Goal: Contribute content: Contribute content

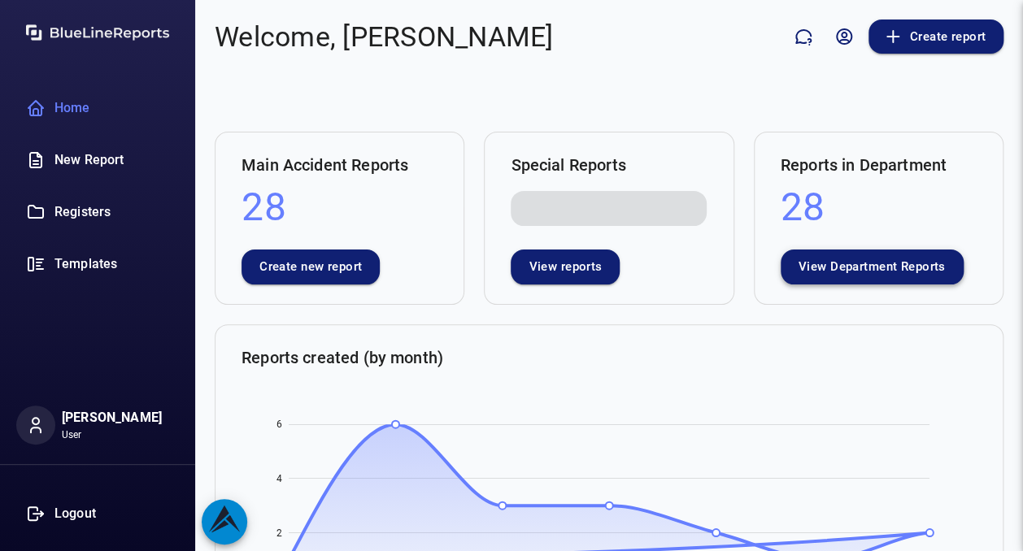
click at [836, 267] on button "View Department Reports" at bounding box center [871, 267] width 183 height 34
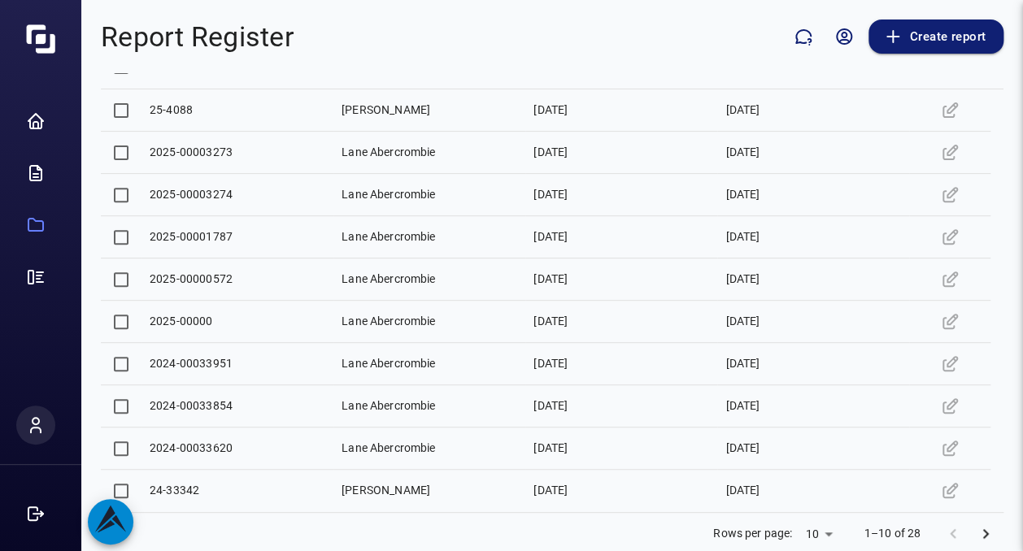
scroll to position [235, 0]
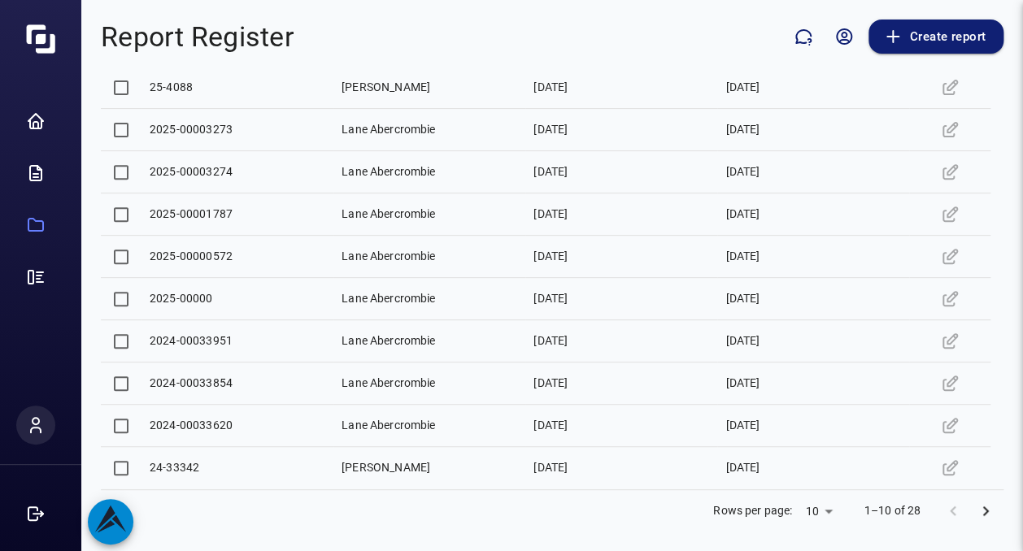
click at [975, 511] on icon "Go to next page" at bounding box center [985, 512] width 20 height 20
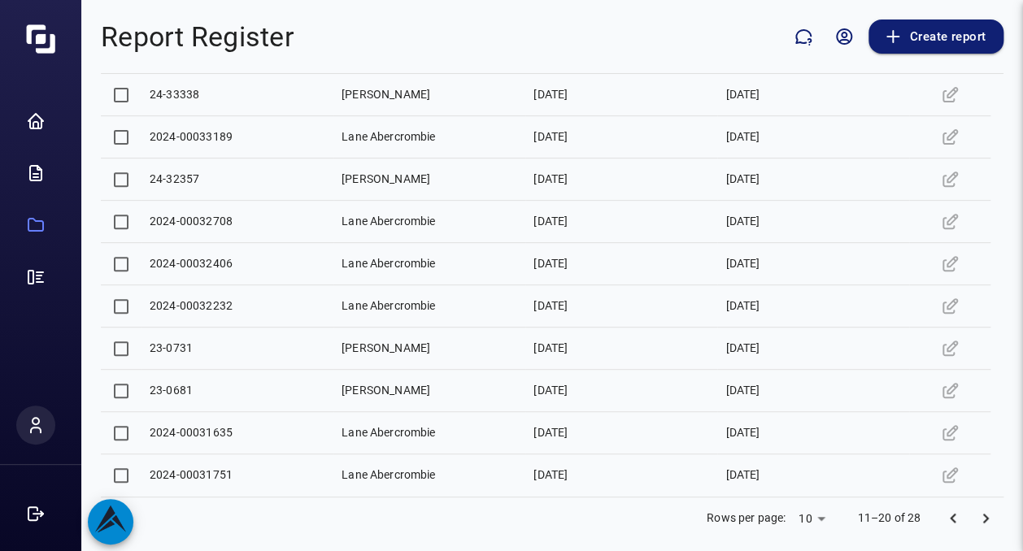
scroll to position [230, 0]
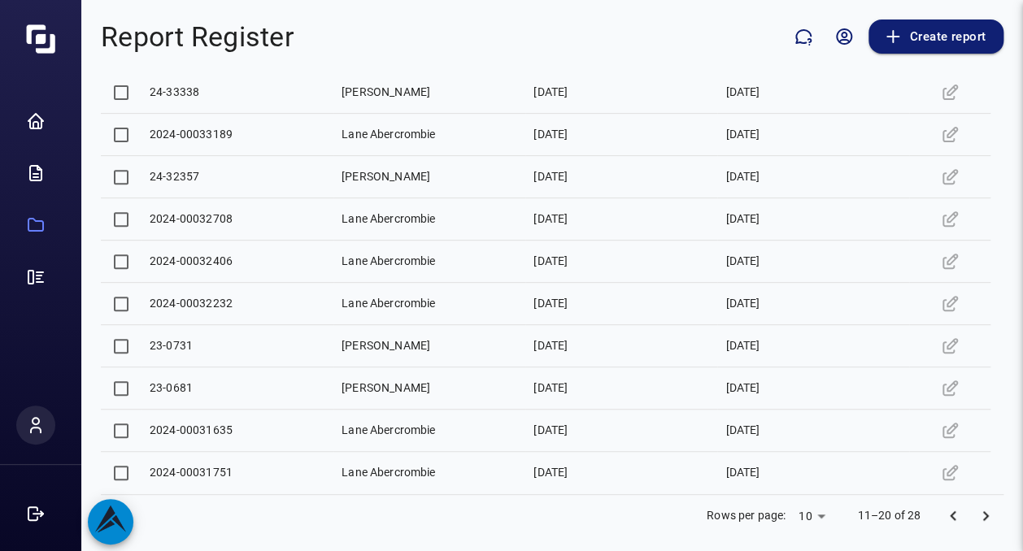
click at [169, 388] on div "23-0681" at bounding box center [171, 388] width 43 height 16
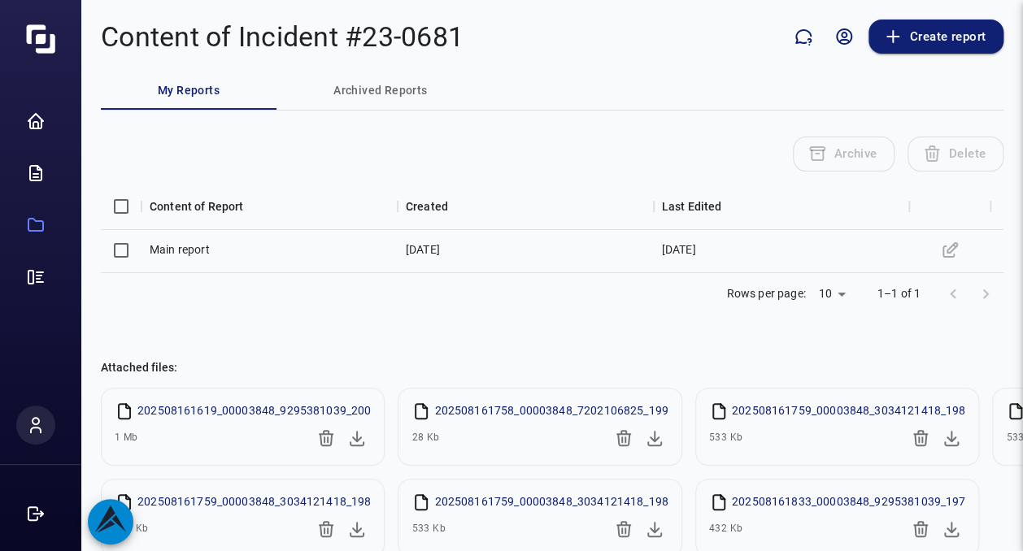
scroll to position [96, 0]
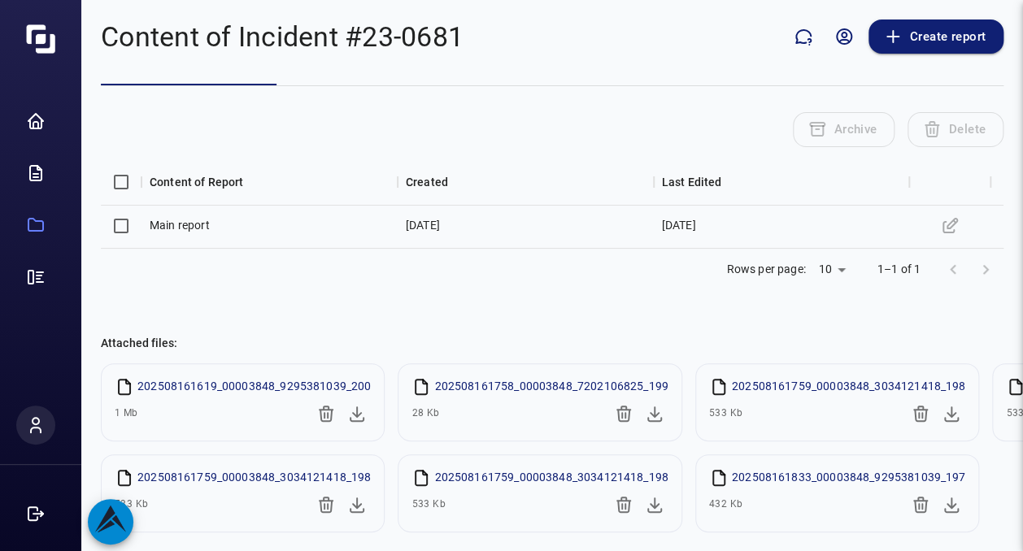
click at [913, 406] on icon "button" at bounding box center [920, 414] width 15 height 16
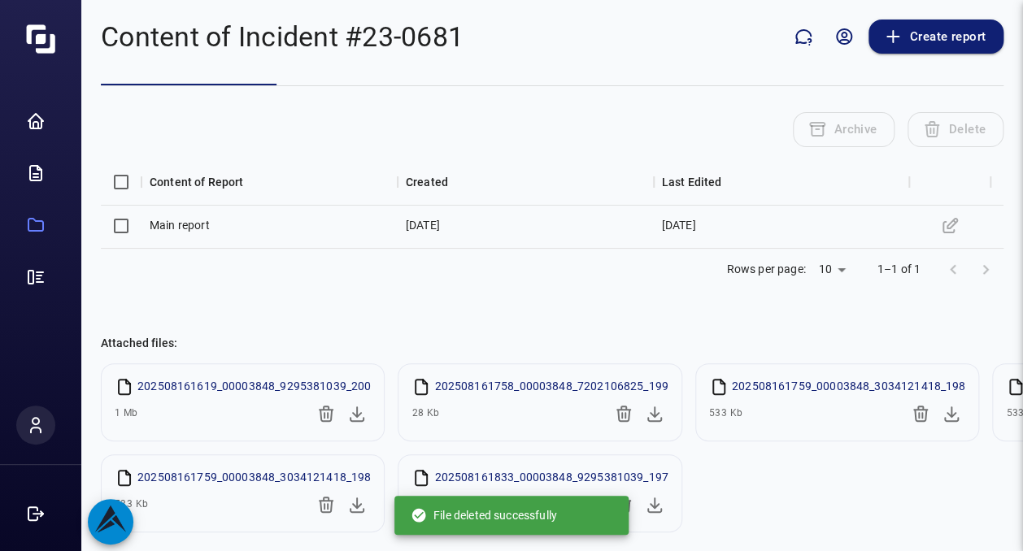
click at [913, 406] on icon "button" at bounding box center [920, 414] width 15 height 16
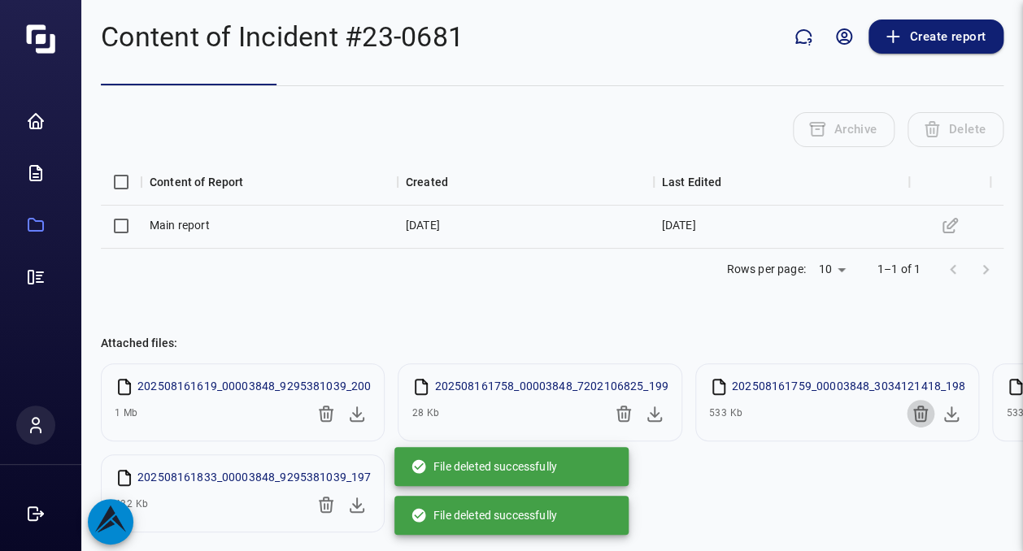
click at [913, 406] on icon "button" at bounding box center [920, 414] width 15 height 16
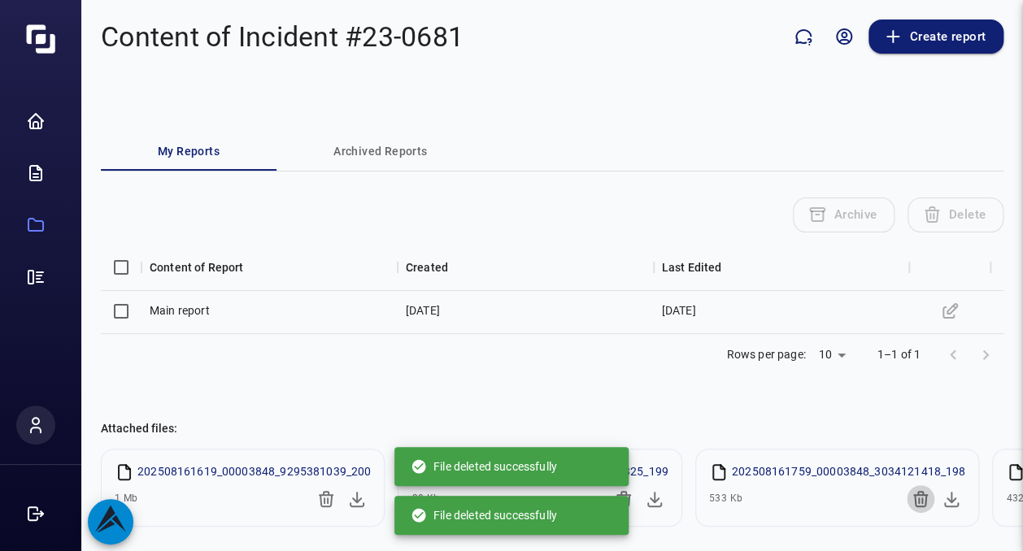
click at [910, 491] on icon "button" at bounding box center [920, 499] width 20 height 20
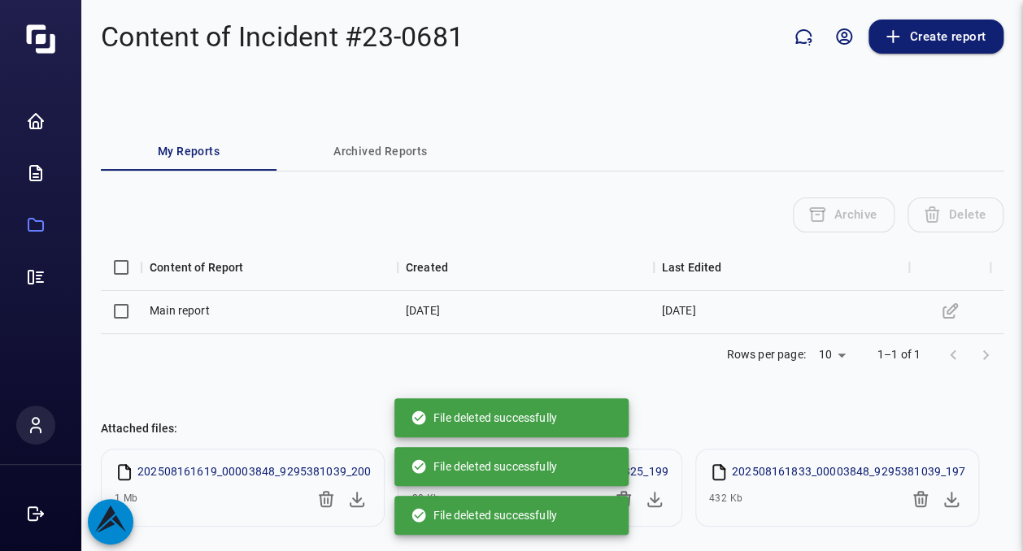
scroll to position [0, 0]
click at [913, 491] on icon "button" at bounding box center [920, 499] width 15 height 16
click at [617, 494] on div "File deleted successfully" at bounding box center [511, 515] width 234 height 49
click at [329, 502] on icon "button" at bounding box center [326, 499] width 20 height 20
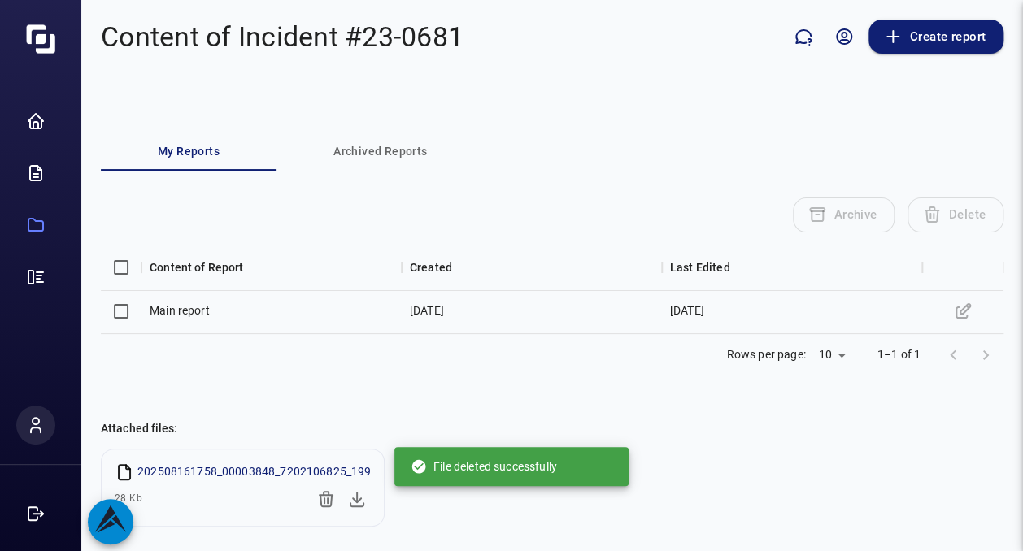
click at [329, 502] on icon "button" at bounding box center [326, 499] width 20 height 20
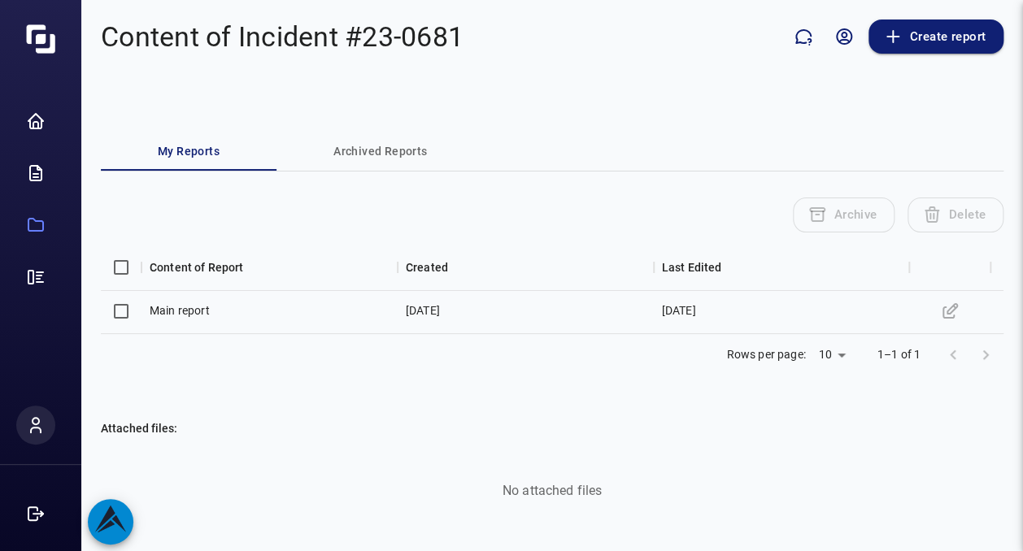
click at [947, 309] on icon "Edit" at bounding box center [950, 312] width 20 height 20
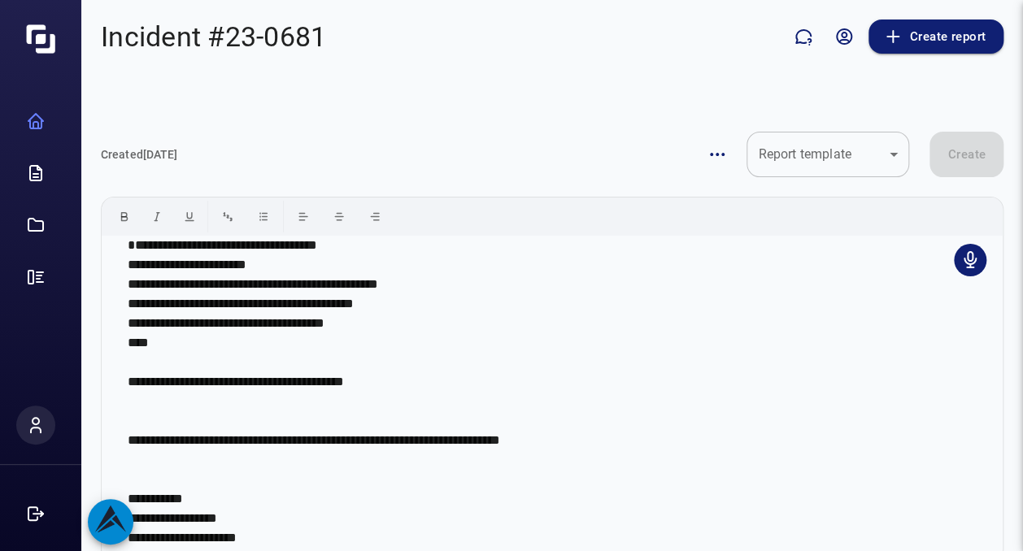
scroll to position [78, 0]
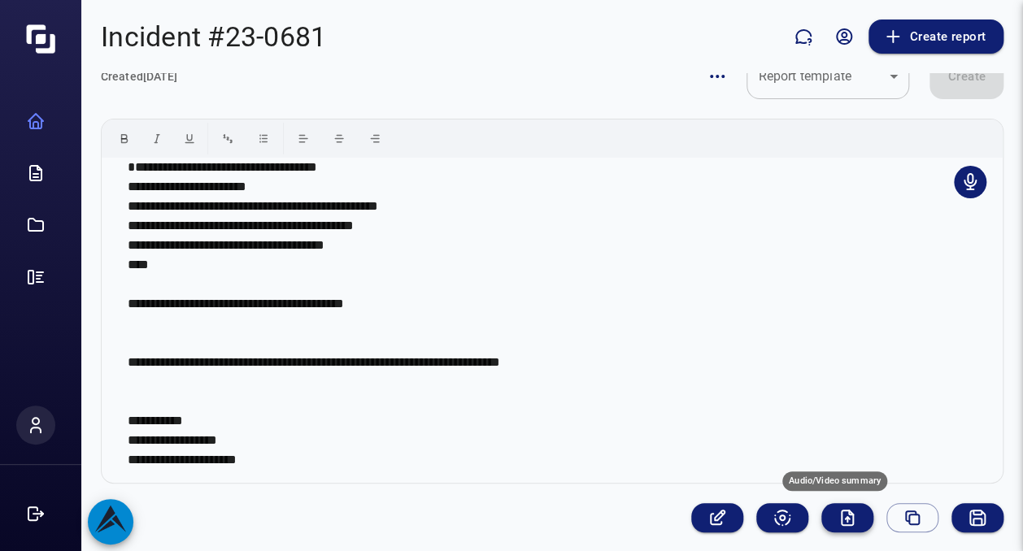
click at [837, 519] on icon "Audio/Video summary" at bounding box center [847, 518] width 20 height 20
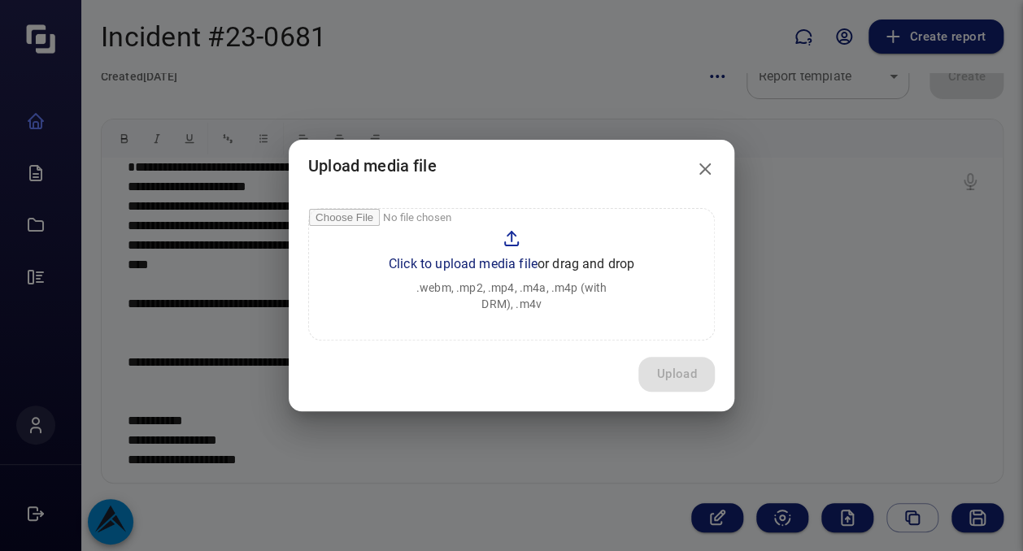
click at [455, 266] on input "file" at bounding box center [511, 274] width 405 height 131
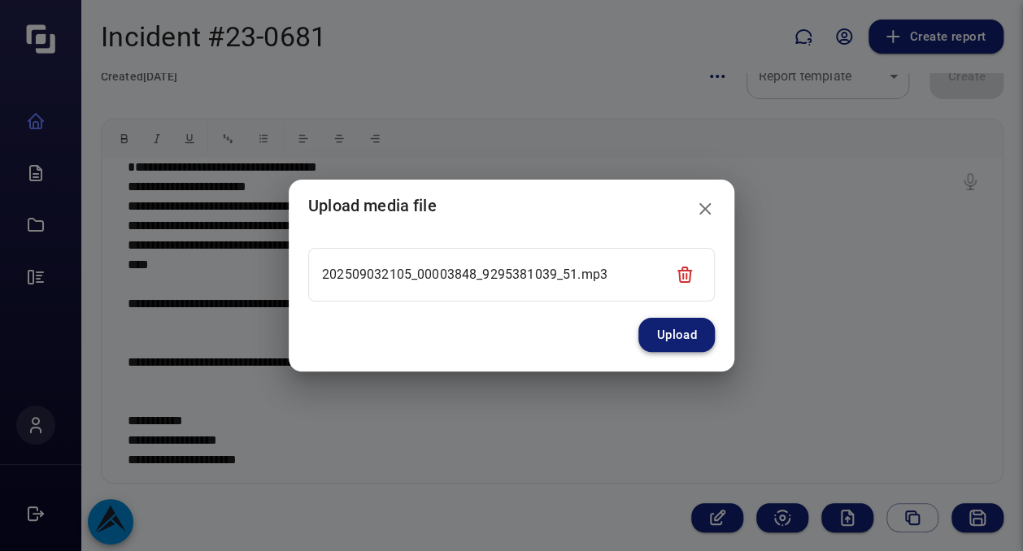
click at [668, 332] on button "Upload" at bounding box center [676, 335] width 76 height 34
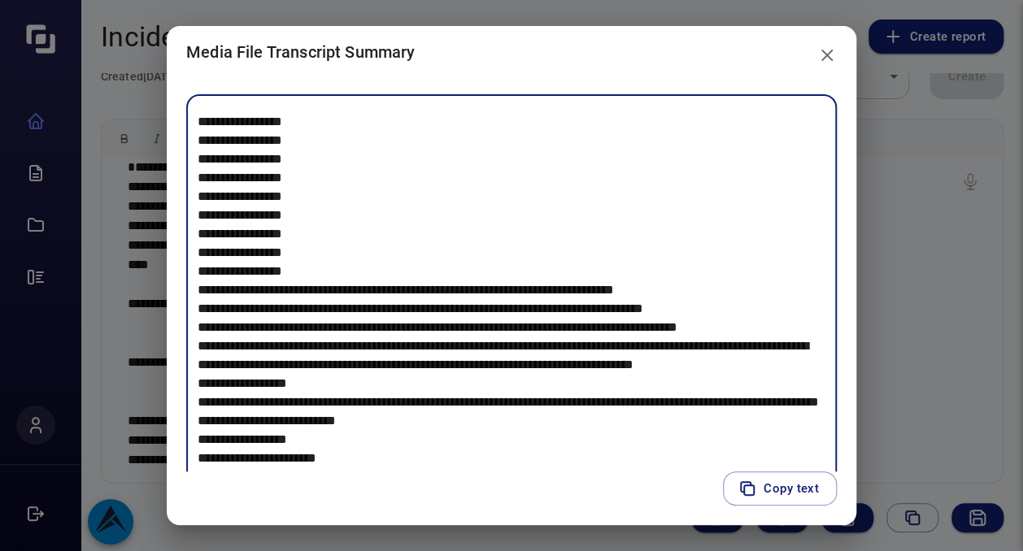
scroll to position [1873, 0]
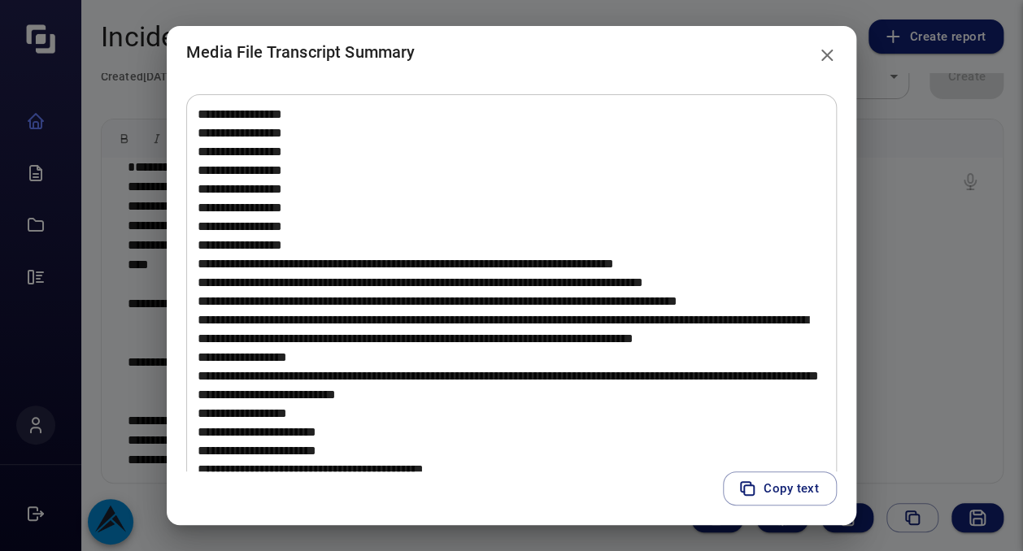
drag, startPoint x: 840, startPoint y: 321, endPoint x: 841, endPoint y: 340, distance: 18.8
click at [841, 340] on div "* ​" at bounding box center [511, 274] width 689 height 393
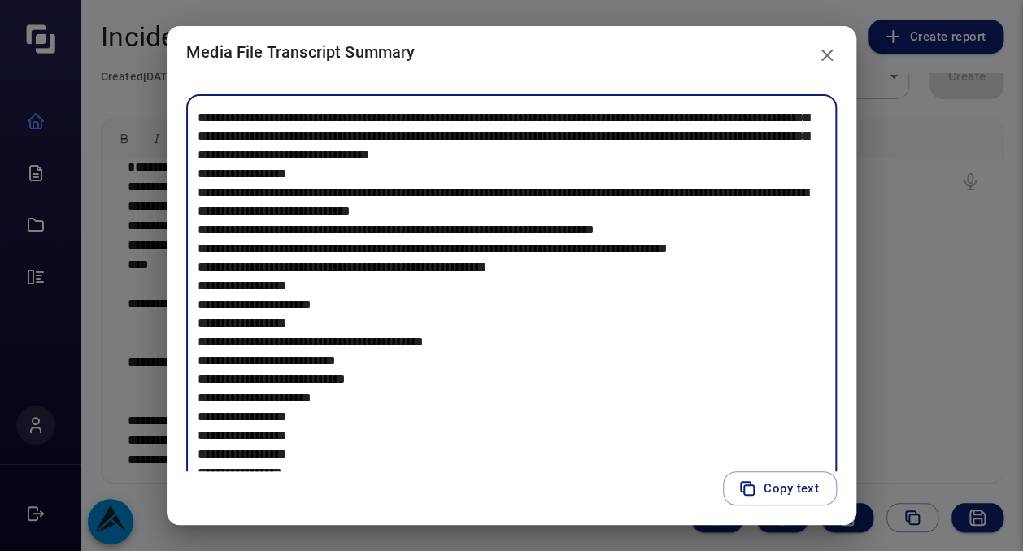
scroll to position [3046, 0]
click at [831, 53] on icon "close" at bounding box center [826, 55] width 11 height 11
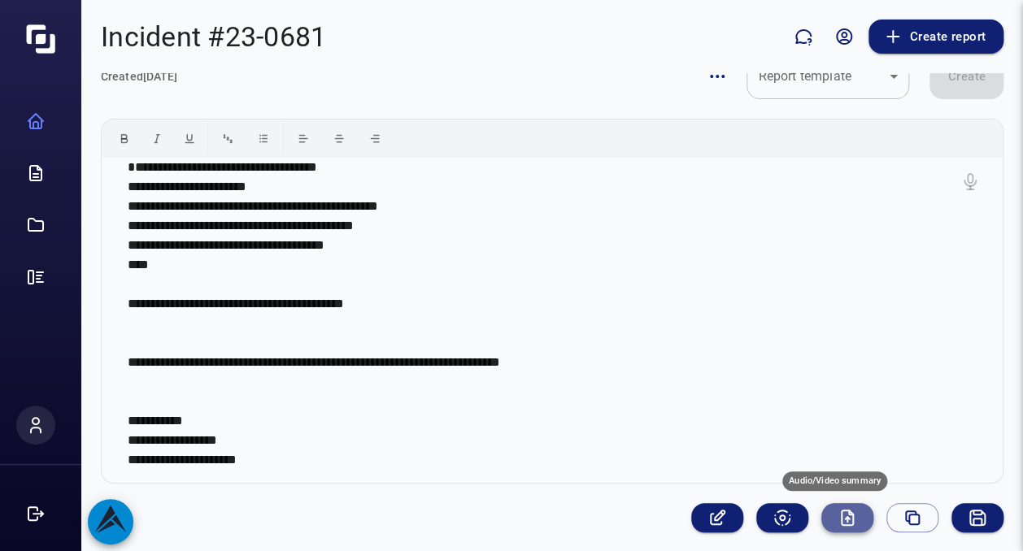
click at [847, 519] on icon "Audio/Video summary" at bounding box center [847, 519] width 0 height 5
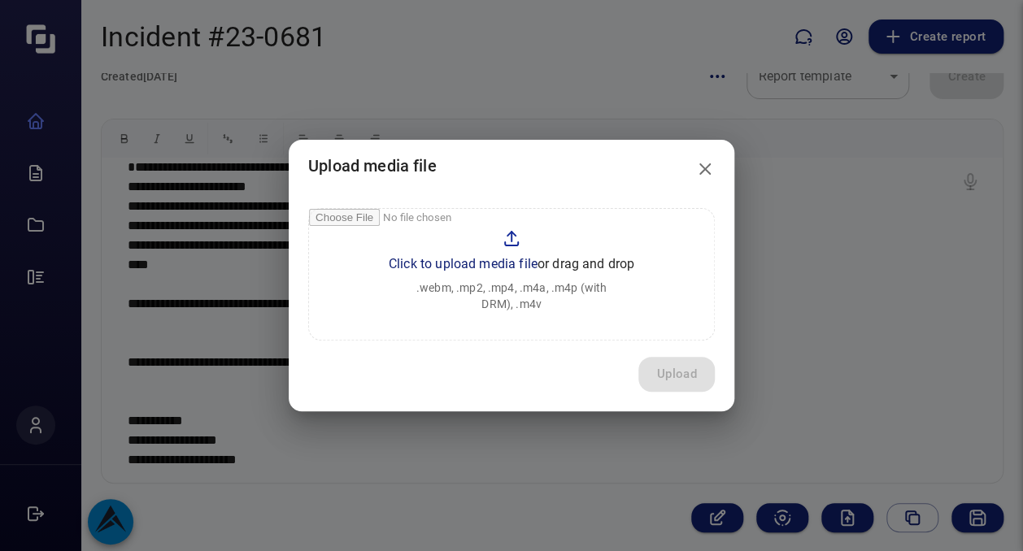
click at [480, 261] on input "file" at bounding box center [511, 274] width 405 height 131
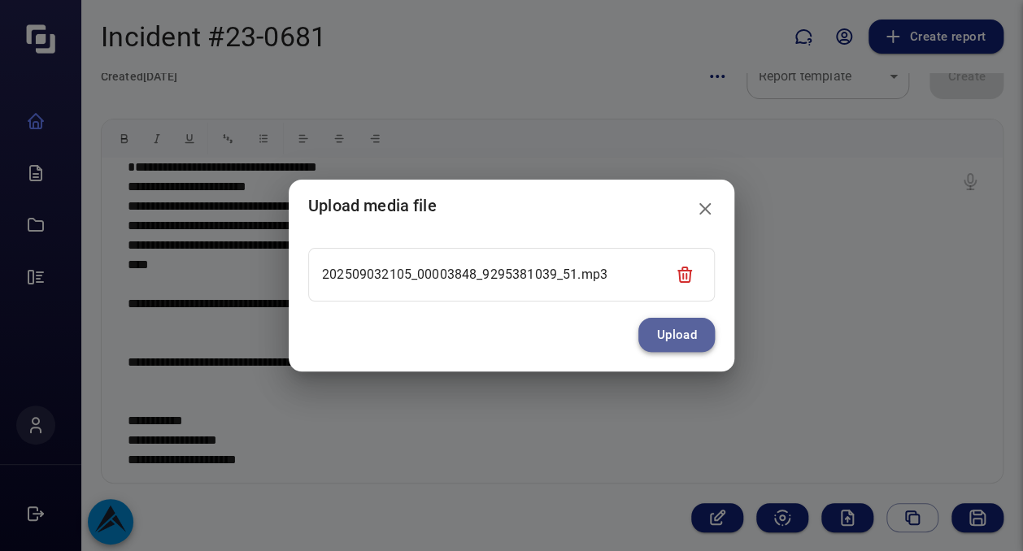
click at [677, 342] on button "Upload" at bounding box center [676, 335] width 76 height 34
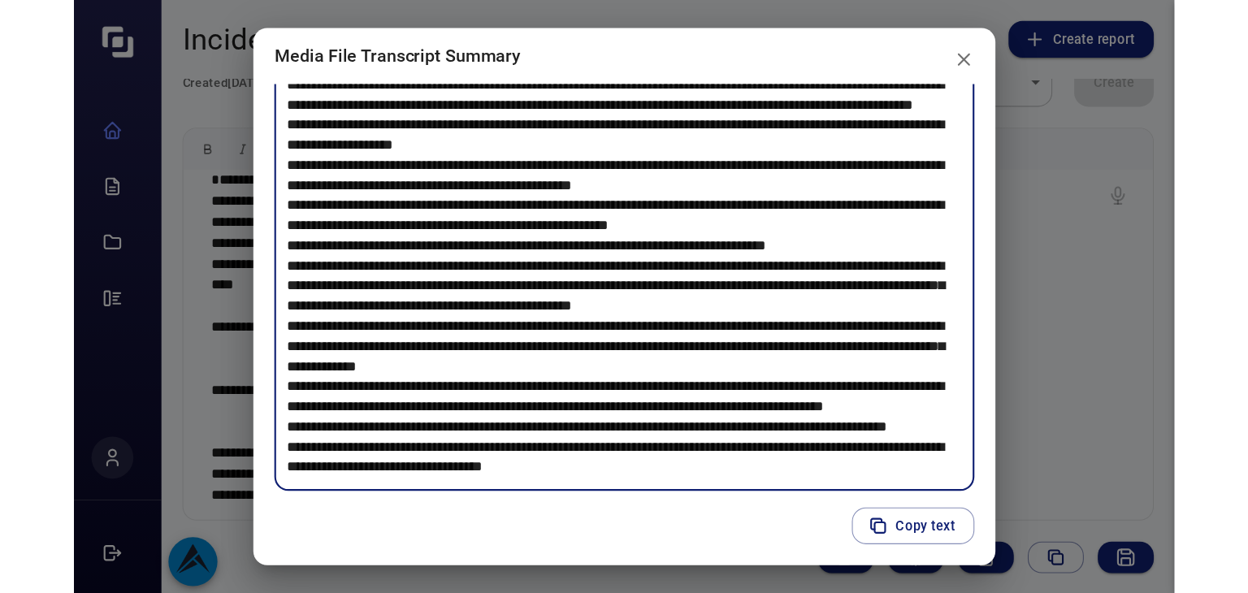
scroll to position [1179, 0]
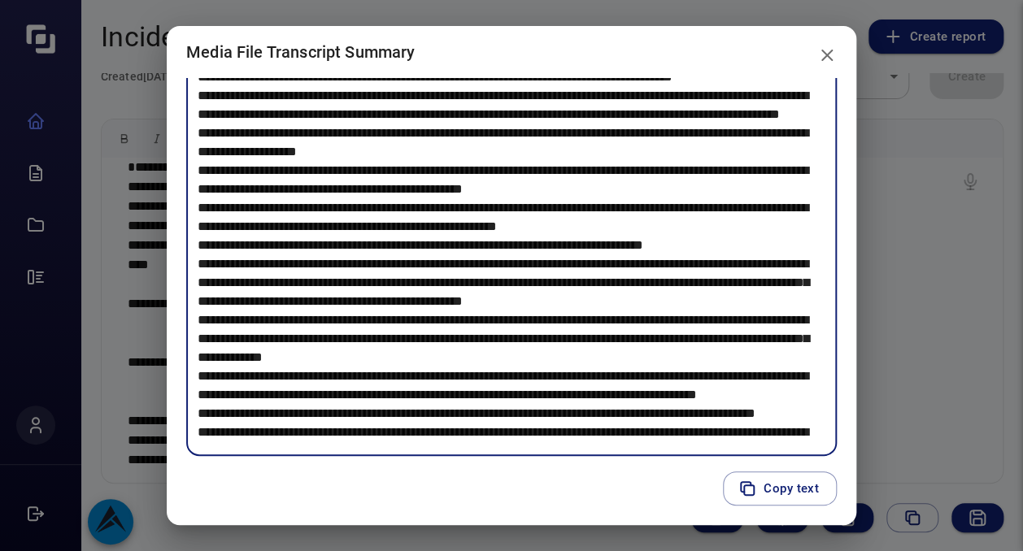
click at [836, 43] on button "close" at bounding box center [826, 55] width 33 height 33
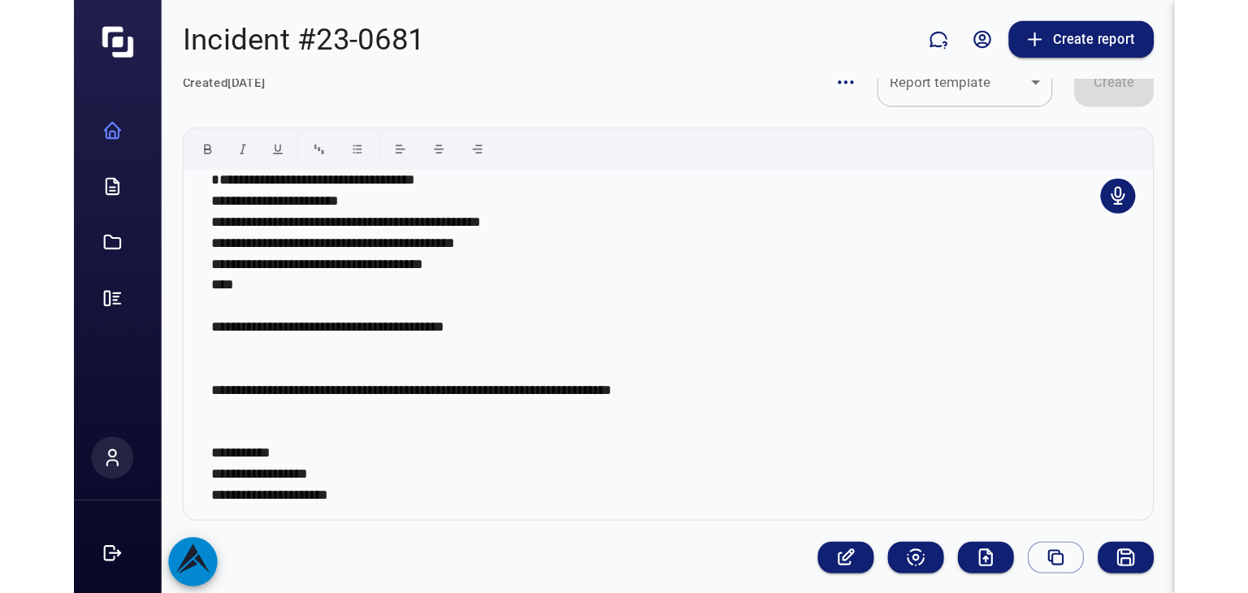
scroll to position [37, 0]
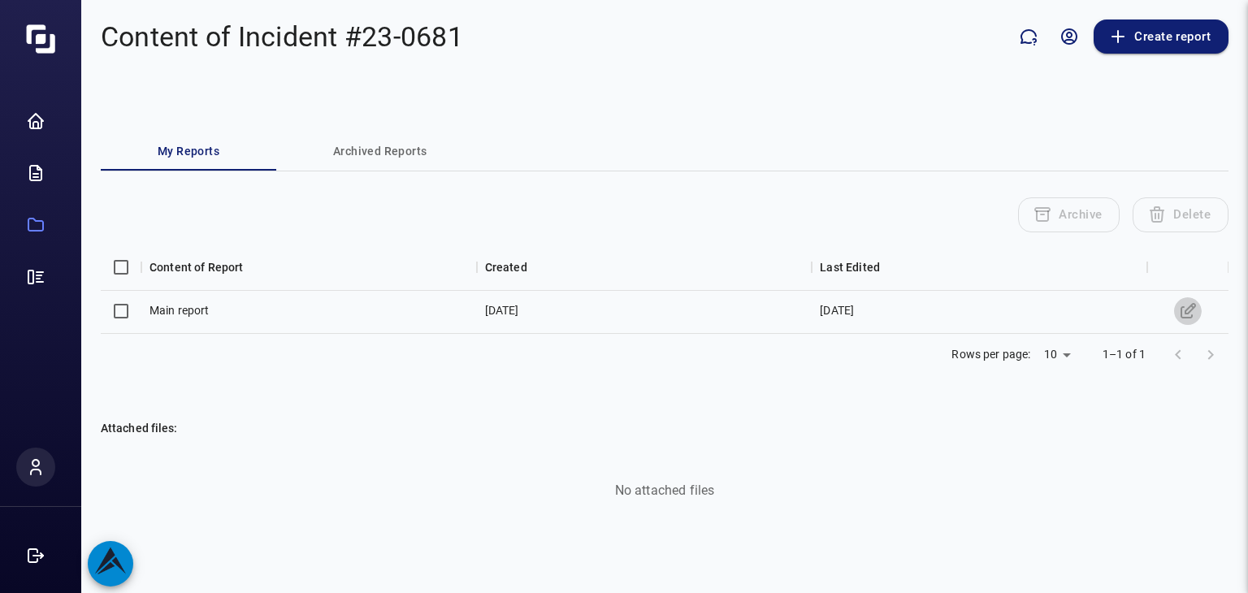
click at [1022, 306] on icon "Edit" at bounding box center [1189, 312] width 20 height 20
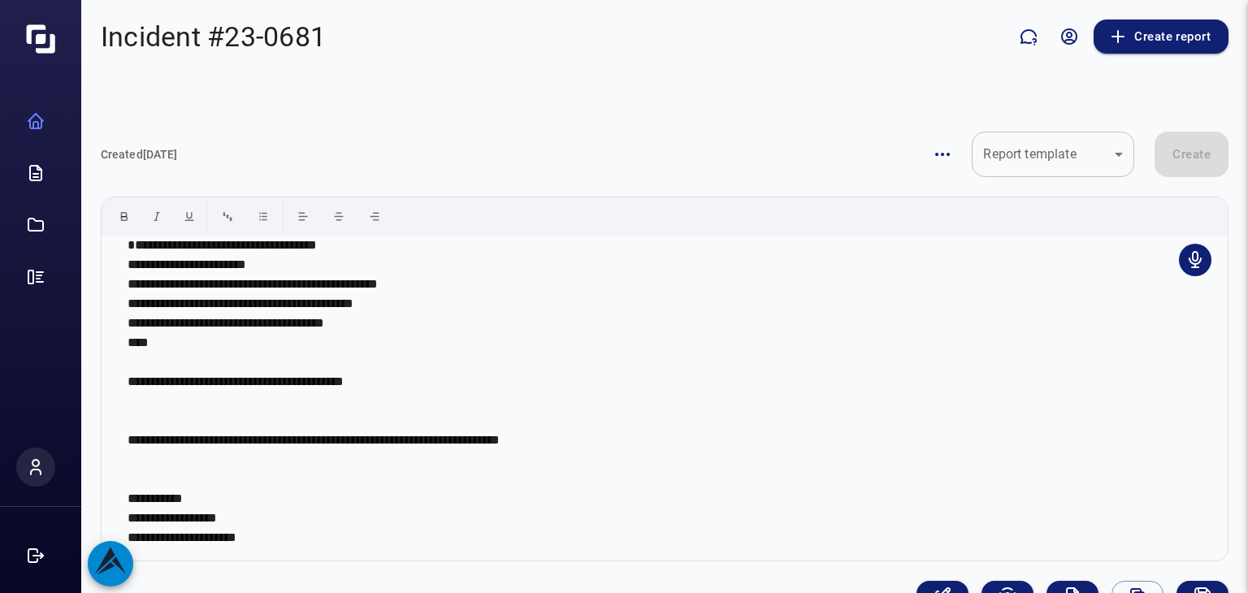
scroll to position [37, 0]
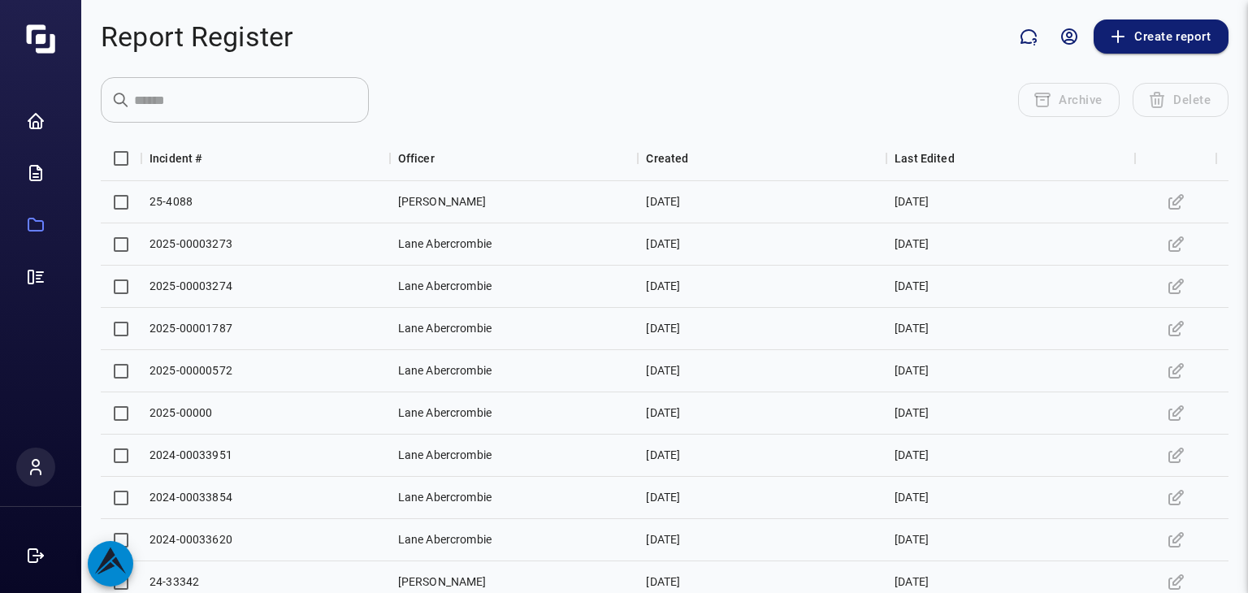
scroll to position [193, 0]
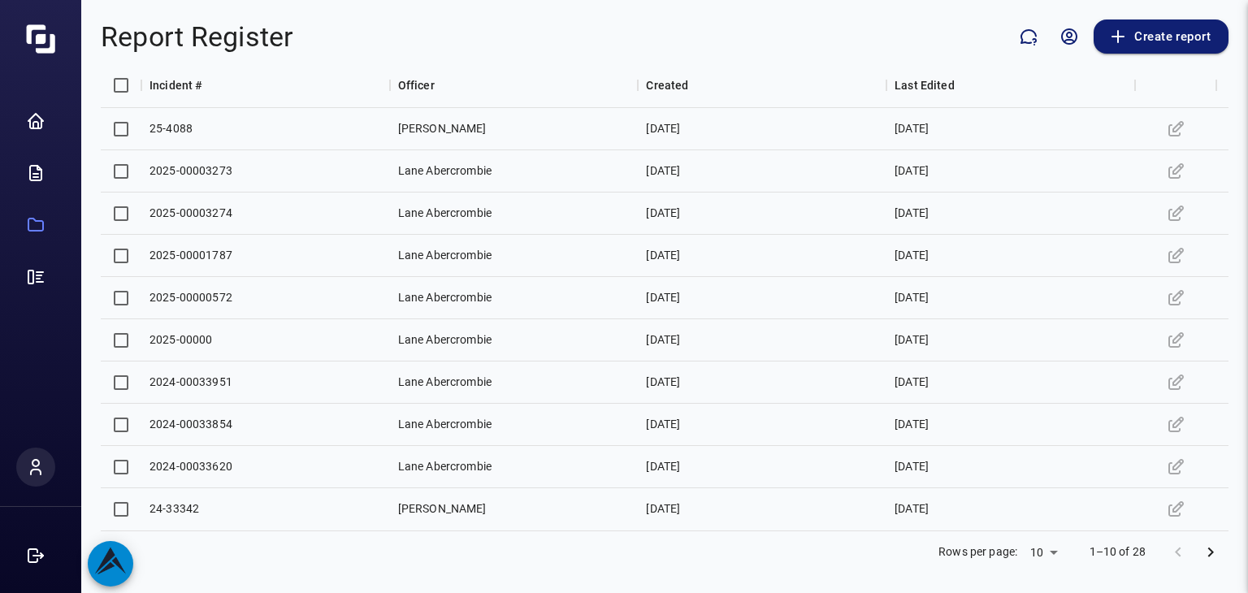
click at [1022, 550] on icon "Go to next page" at bounding box center [1211, 553] width 20 height 20
click at [1022, 419] on icon "Edit" at bounding box center [1176, 425] width 20 height 20
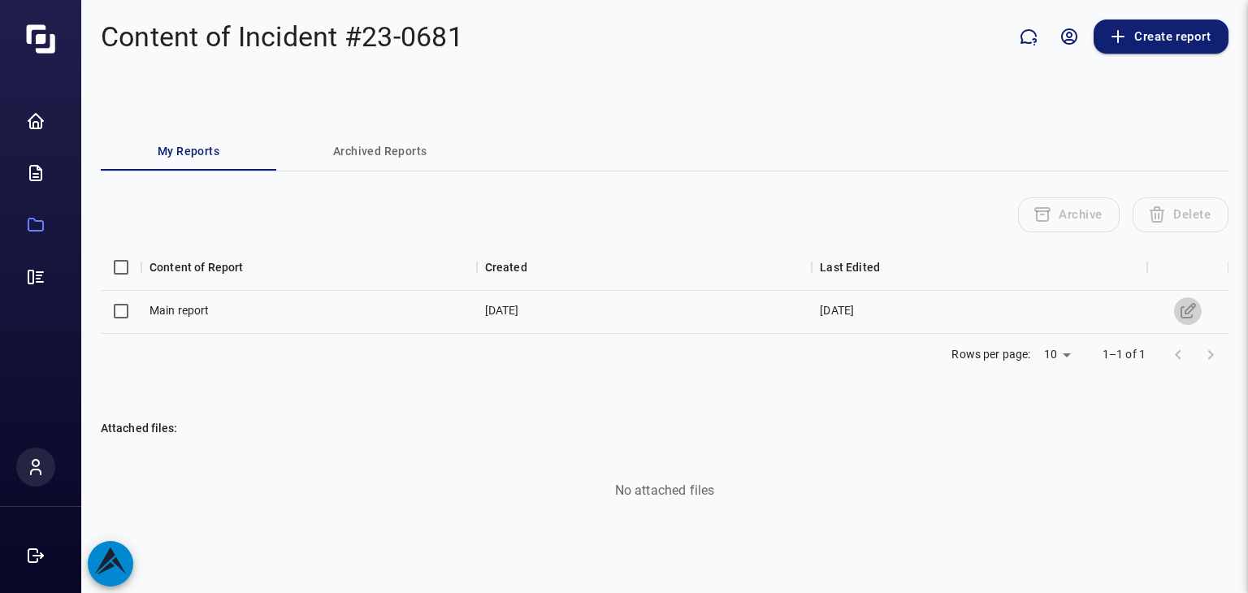
click at [1022, 313] on icon "Edit" at bounding box center [1189, 312] width 20 height 20
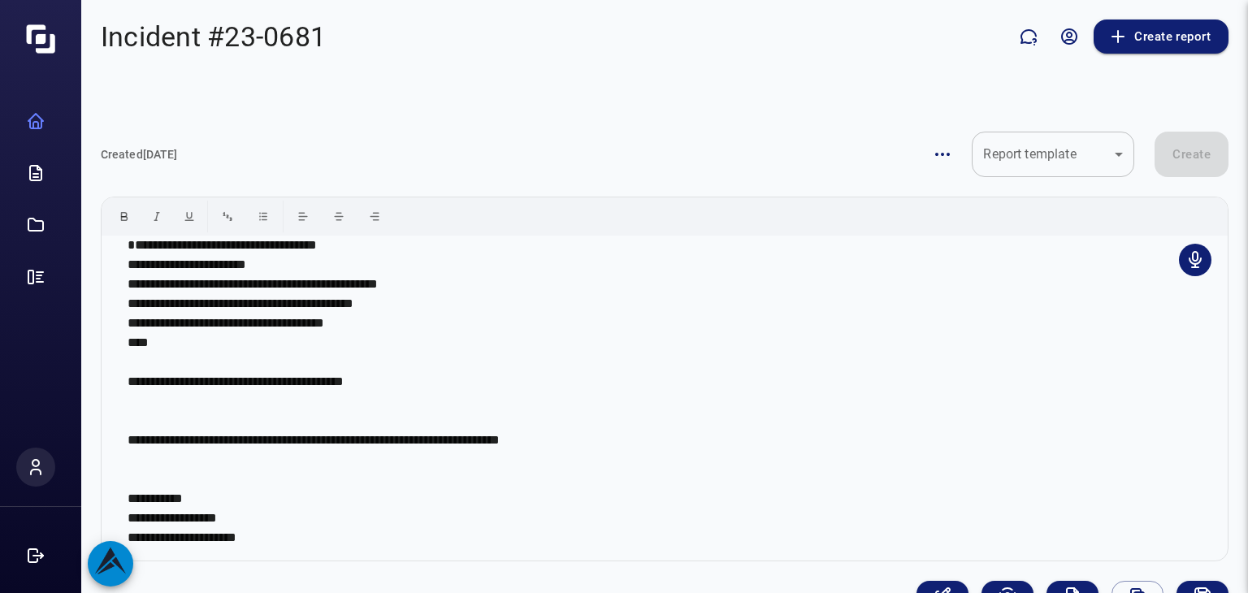
scroll to position [26, 0]
click at [1022, 550] on icon "Audio/Video summary" at bounding box center [1072, 595] width 11 height 15
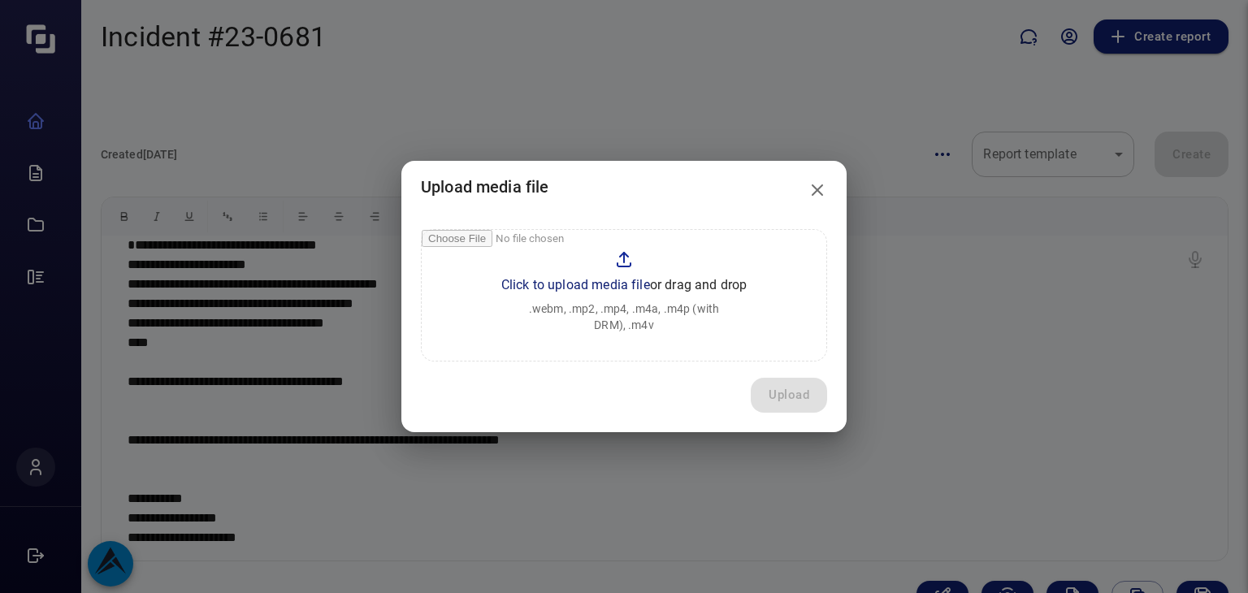
click at [596, 280] on input "file" at bounding box center [624, 295] width 405 height 131
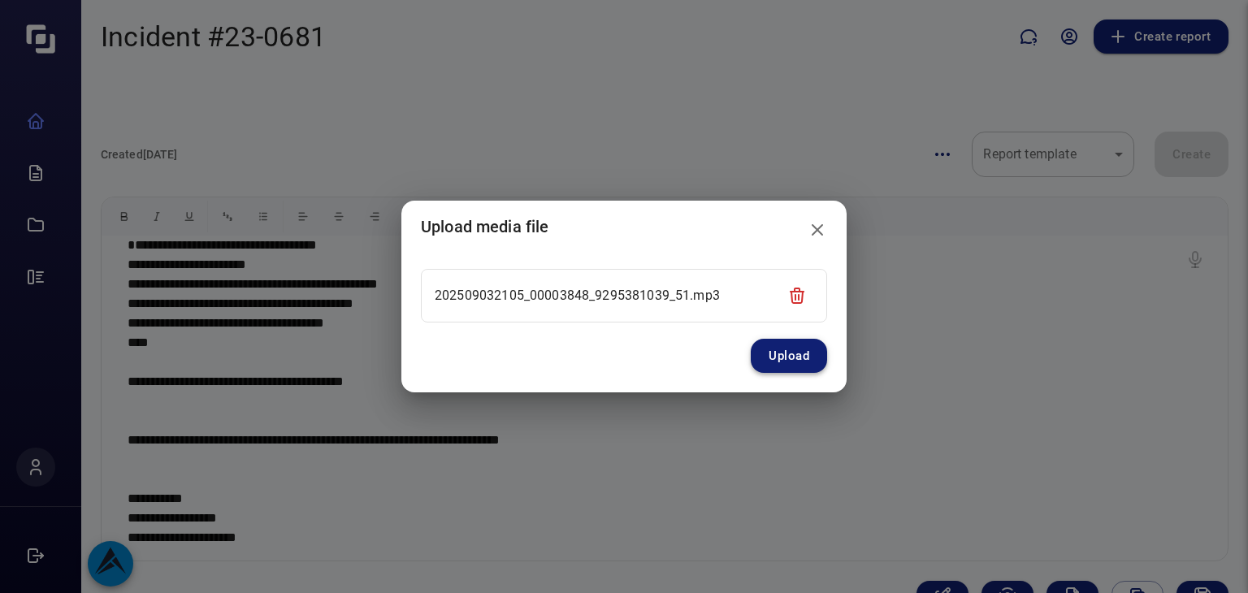
click at [791, 358] on button "Upload" at bounding box center [789, 356] width 76 height 34
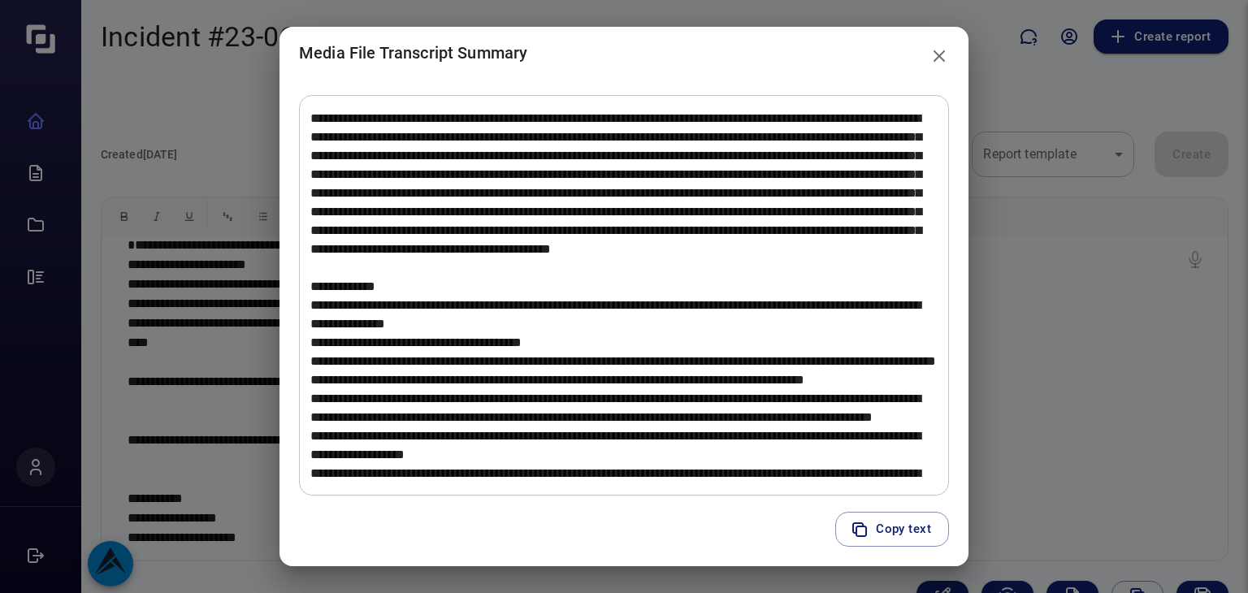
scroll to position [17, 0]
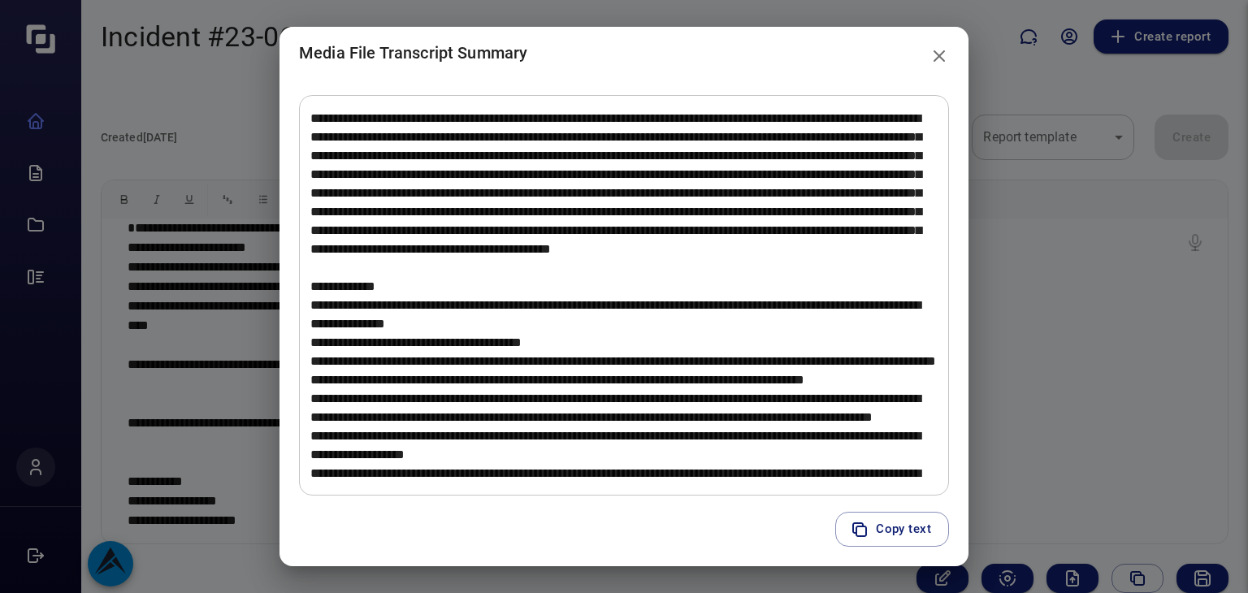
click at [936, 45] on button "close" at bounding box center [939, 56] width 33 height 33
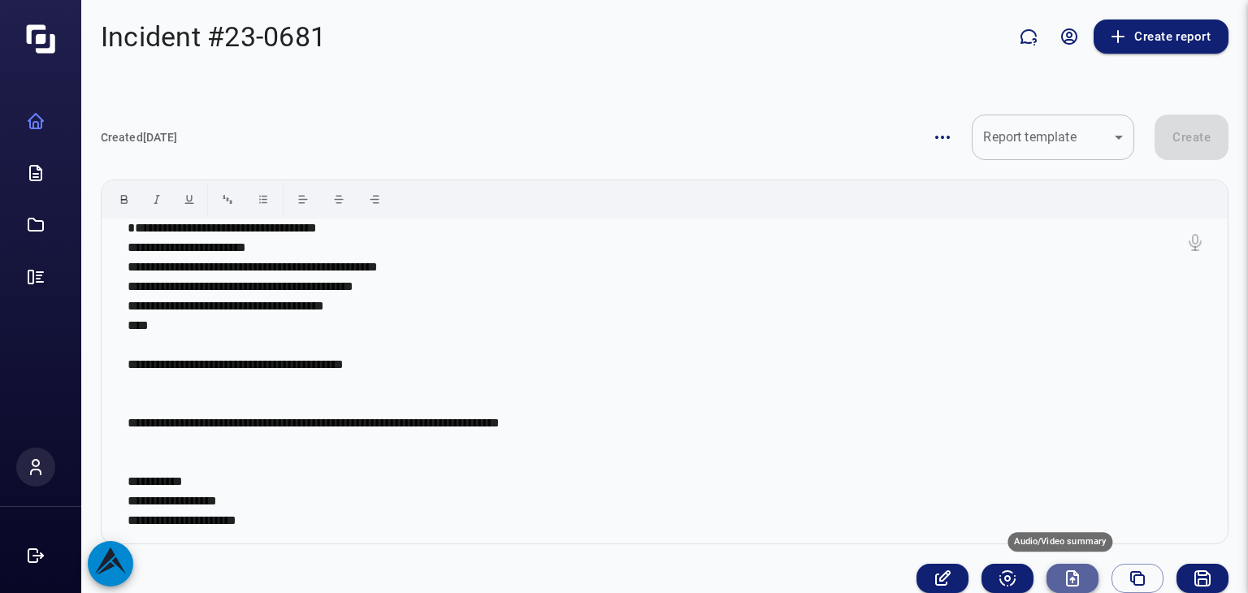
click at [1022, 550] on icon "Audio/Video summary" at bounding box center [1073, 579] width 20 height 20
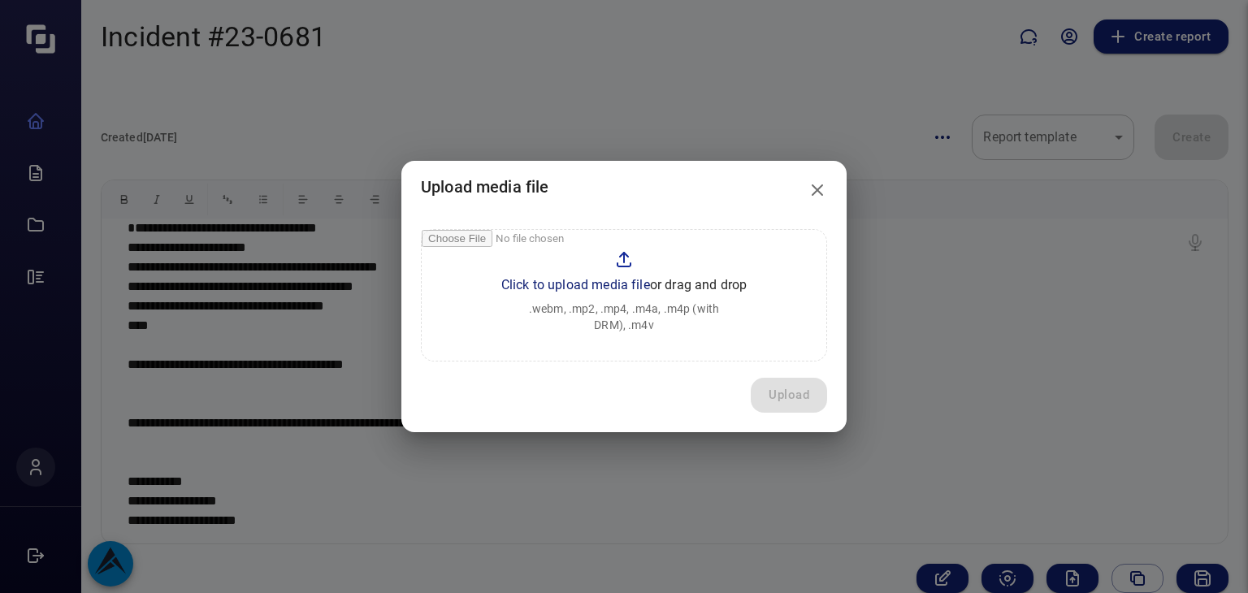
click at [614, 287] on input "file" at bounding box center [624, 295] width 405 height 131
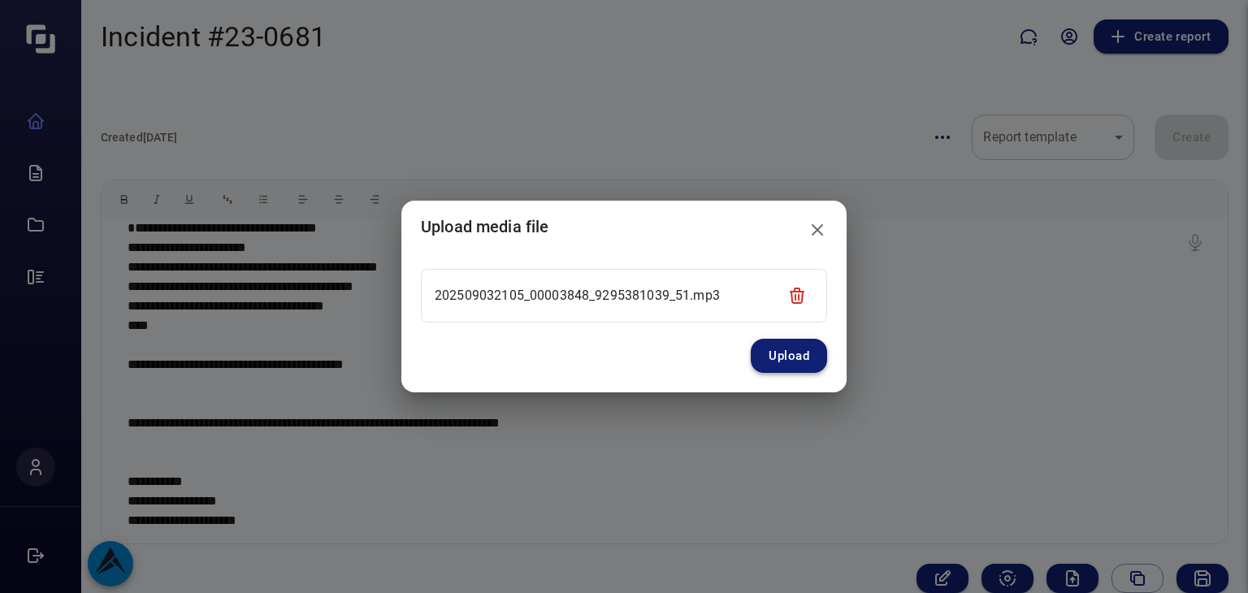
click at [784, 352] on button "Upload" at bounding box center [789, 356] width 76 height 34
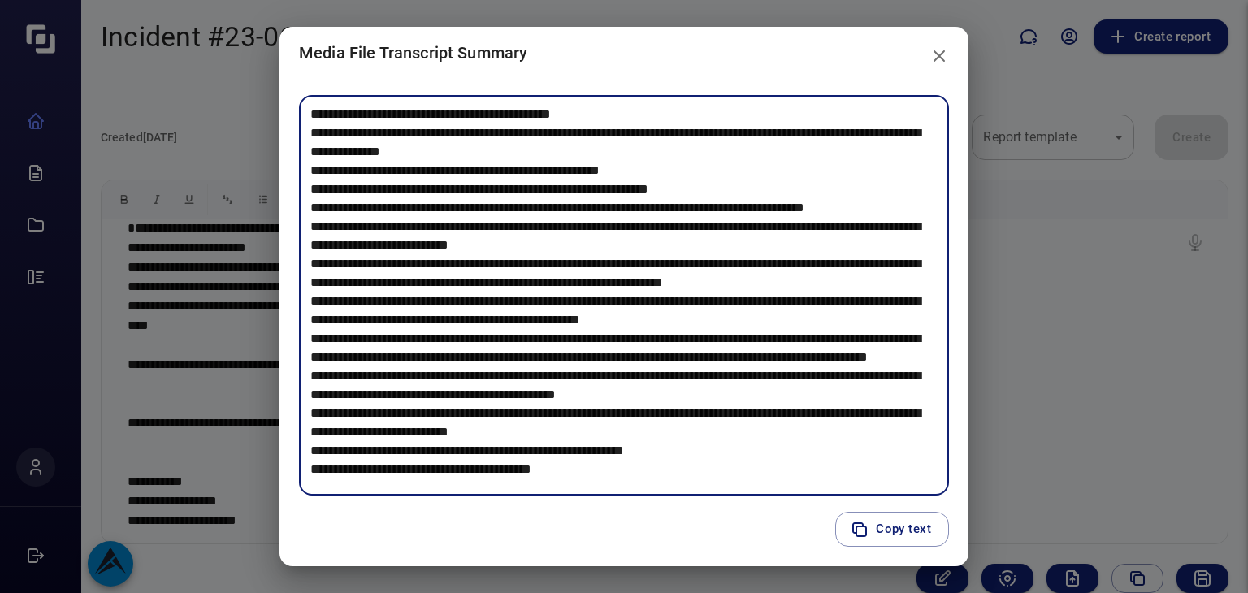
scroll to position [1060, 0]
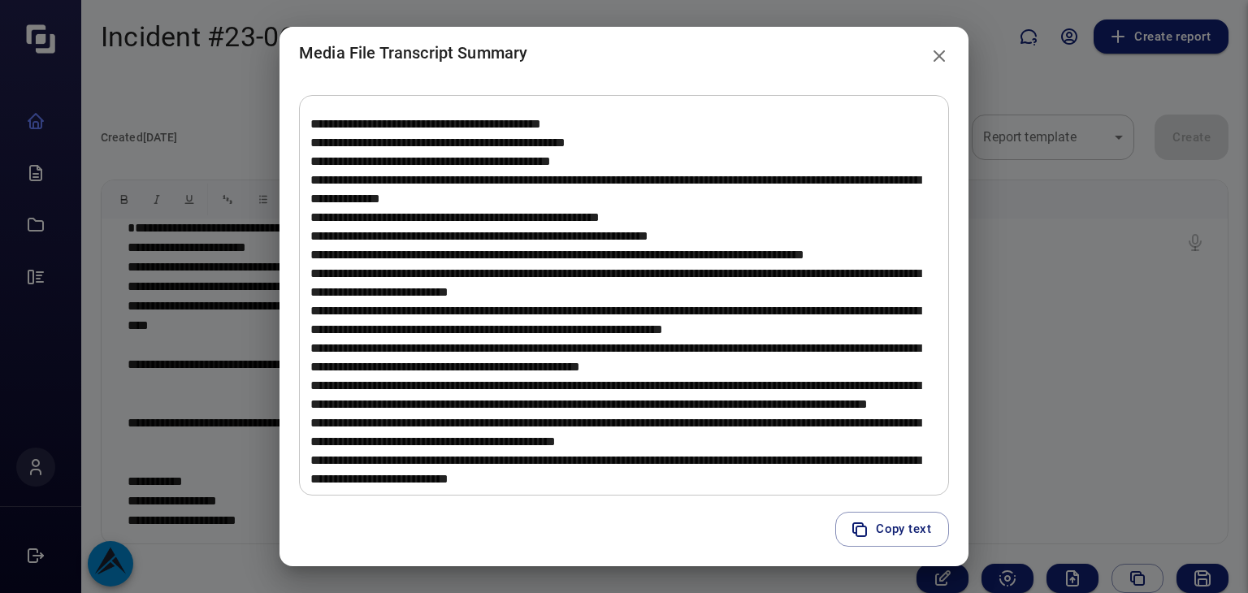
click at [627, 58] on h2 "Media File Transcript Summary" at bounding box center [624, 53] width 689 height 52
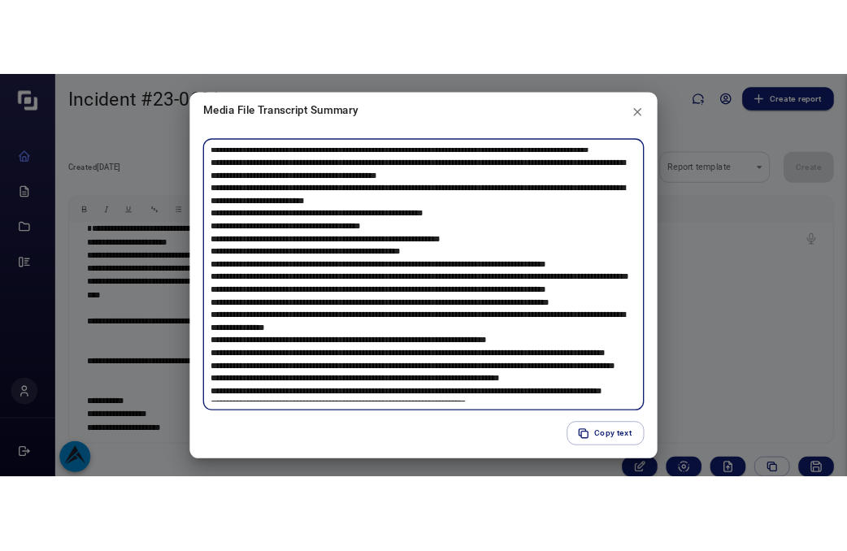
scroll to position [1266, 0]
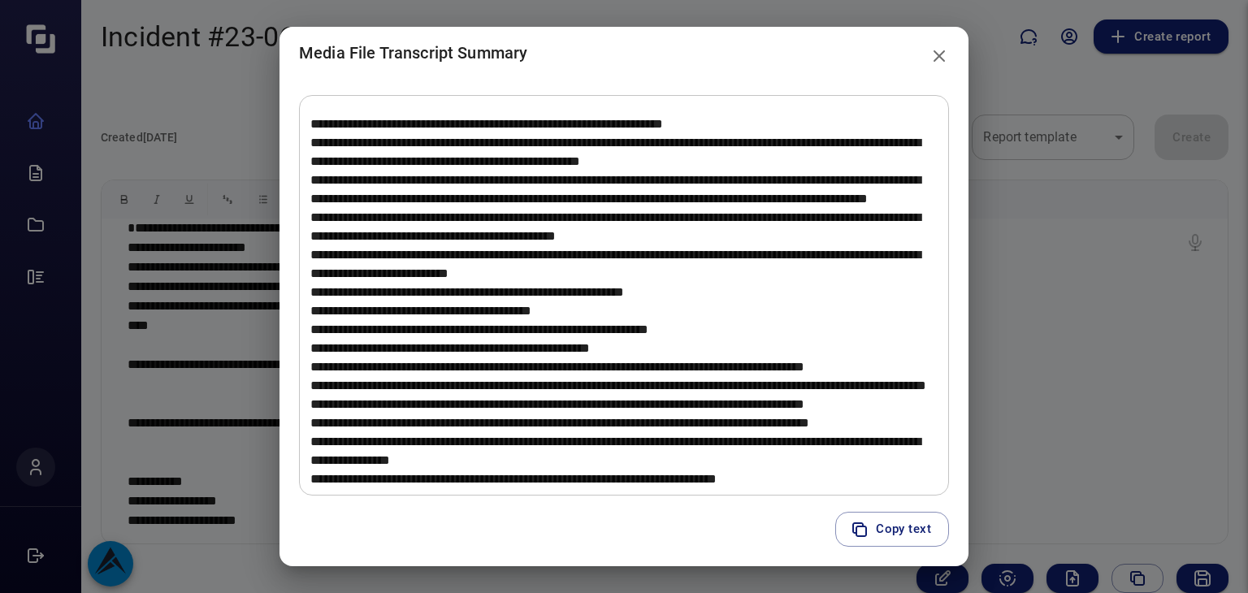
drag, startPoint x: 804, startPoint y: 69, endPoint x: 742, endPoint y: 66, distance: 61.9
click at [742, 66] on h2 "Media File Transcript Summary" at bounding box center [624, 53] width 689 height 52
drag, startPoint x: 703, startPoint y: 41, endPoint x: 550, endPoint y: 33, distance: 153.0
click at [550, 33] on h2 "Media File Transcript Summary" at bounding box center [624, 53] width 689 height 52
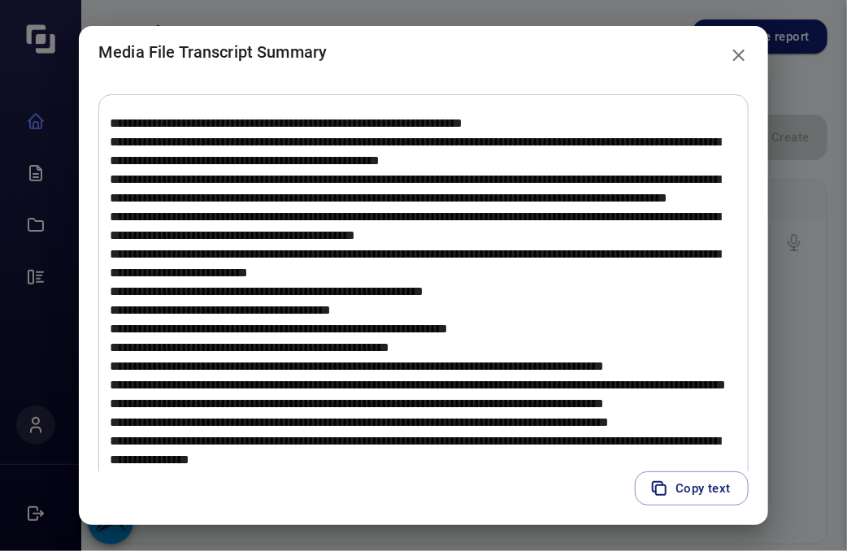
click at [522, 489] on div "Copy text" at bounding box center [423, 498] width 689 height 54
click at [660, 60] on h2 "Media File Transcript Summary" at bounding box center [423, 52] width 689 height 52
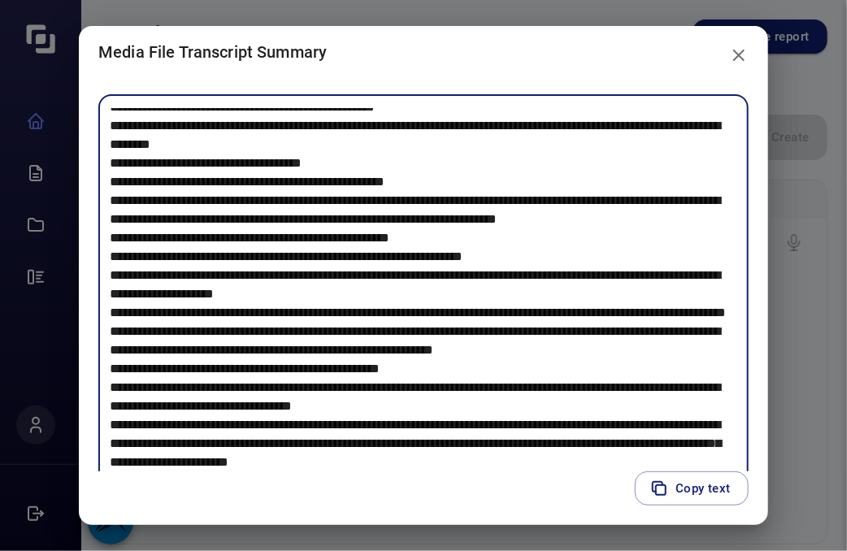
scroll to position [2305, 0]
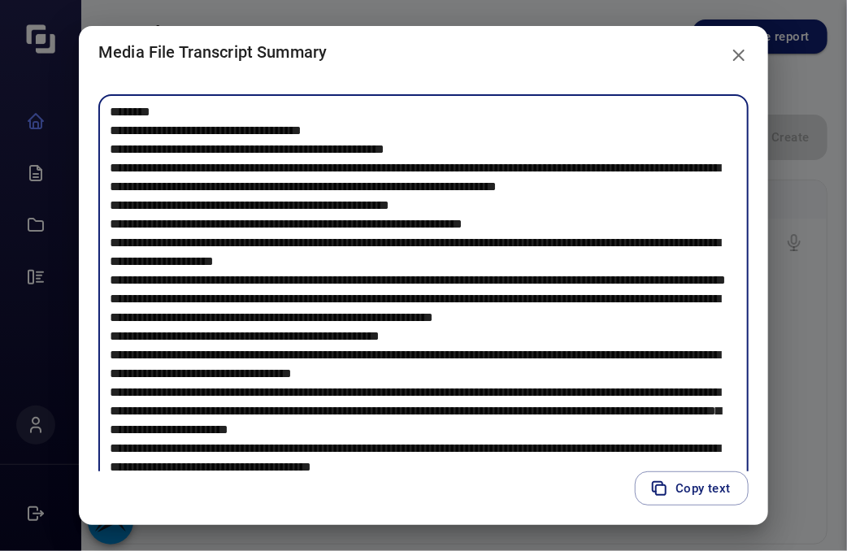
drag, startPoint x: 712, startPoint y: 366, endPoint x: 713, endPoint y: 355, distance: 10.6
click at [713, 355] on textarea at bounding box center [423, 295] width 627 height 374
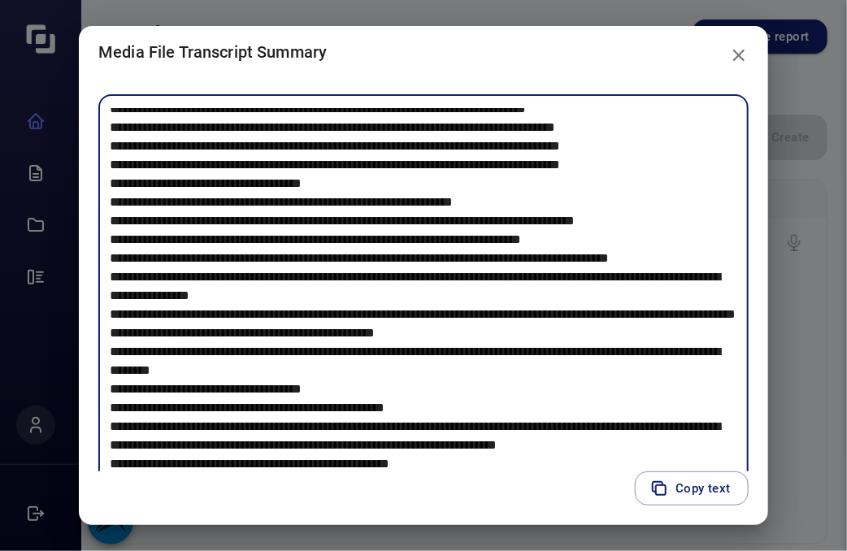
scroll to position [2100, 0]
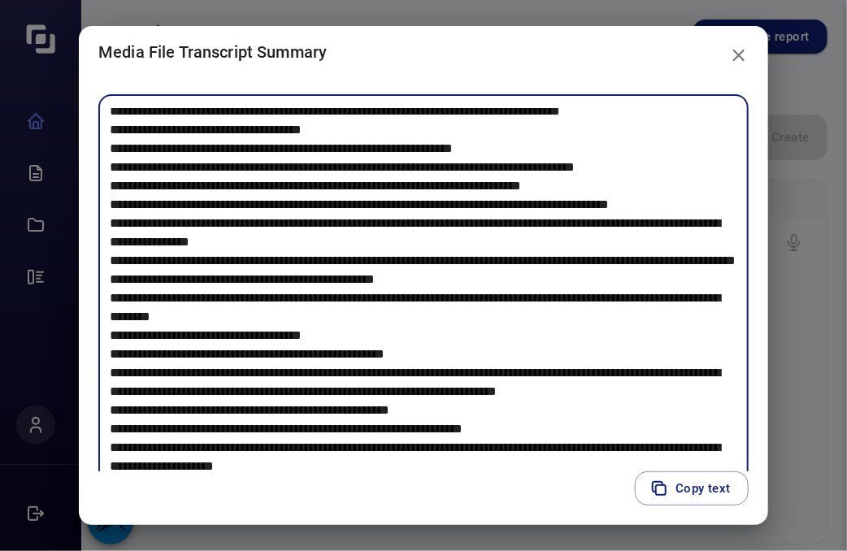
drag, startPoint x: 723, startPoint y: 339, endPoint x: 643, endPoint y: 61, distance: 289.2
click at [643, 61] on h2 "Media File Transcript Summary" at bounding box center [423, 52] width 689 height 52
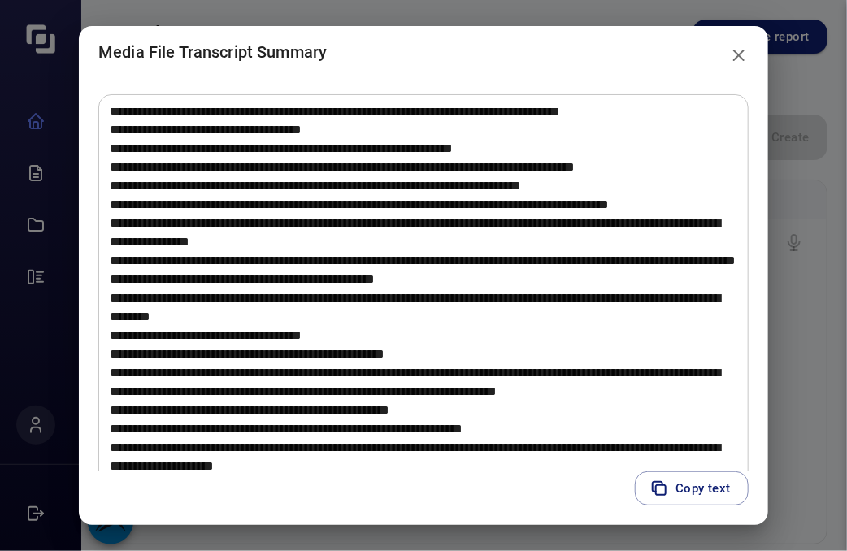
click at [741, 59] on icon "close" at bounding box center [738, 55] width 11 height 11
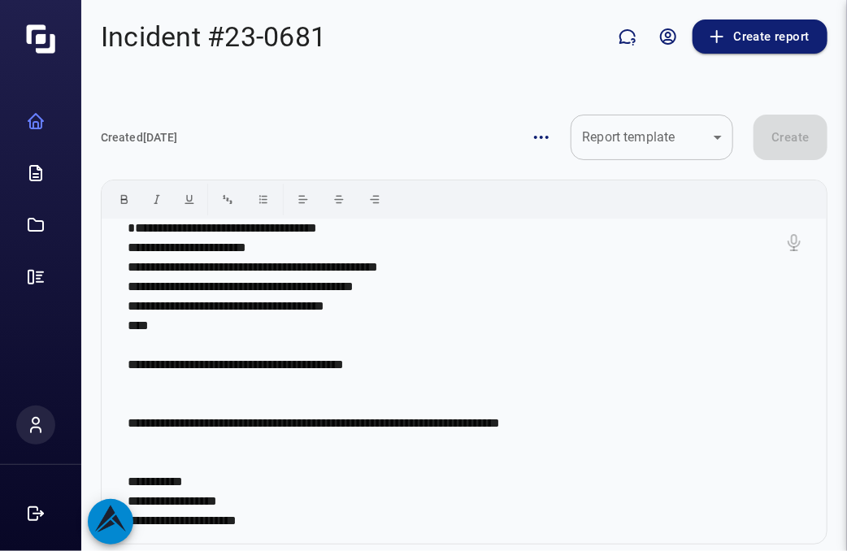
scroll to position [78, 0]
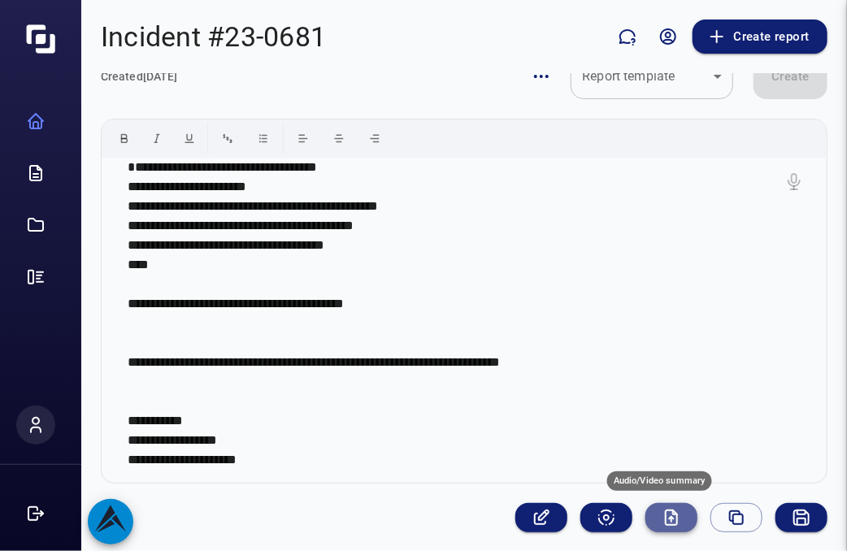
click at [662, 522] on icon "Audio/Video summary" at bounding box center [672, 518] width 20 height 20
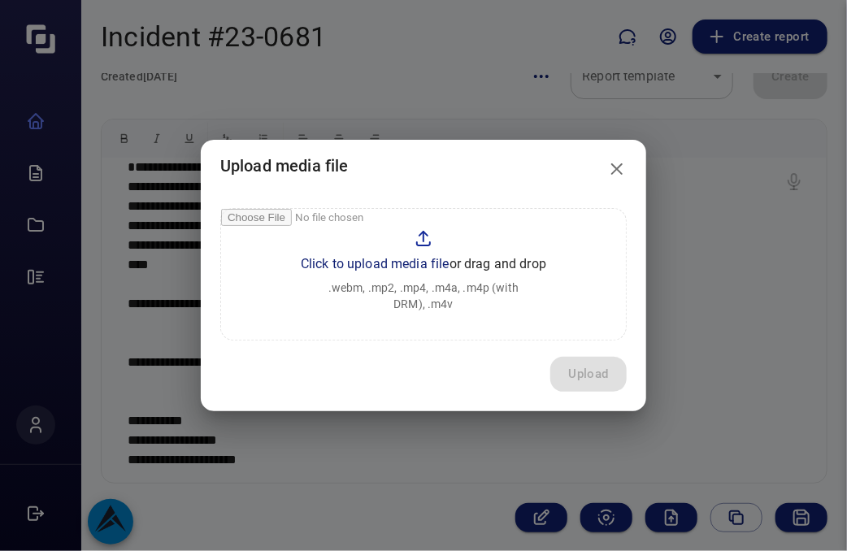
click at [397, 267] on input "file" at bounding box center [423, 274] width 405 height 131
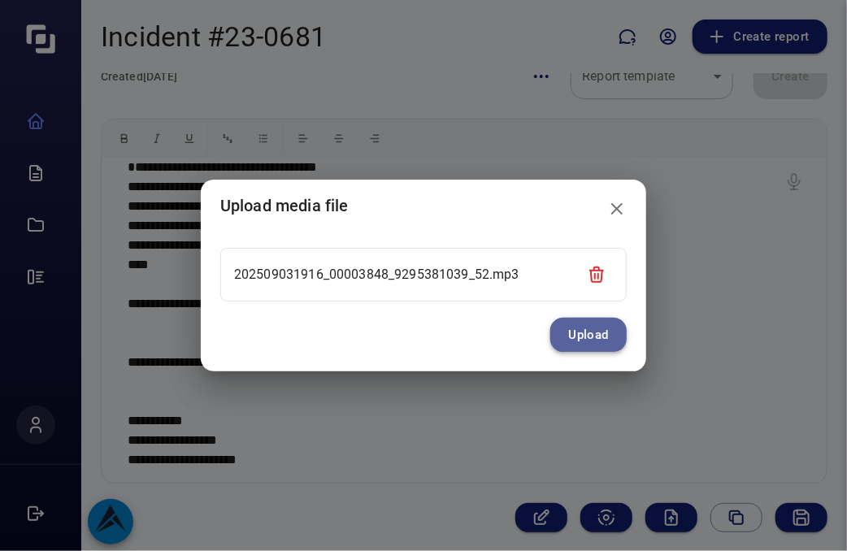
click at [587, 342] on button "Upload" at bounding box center [588, 335] width 76 height 34
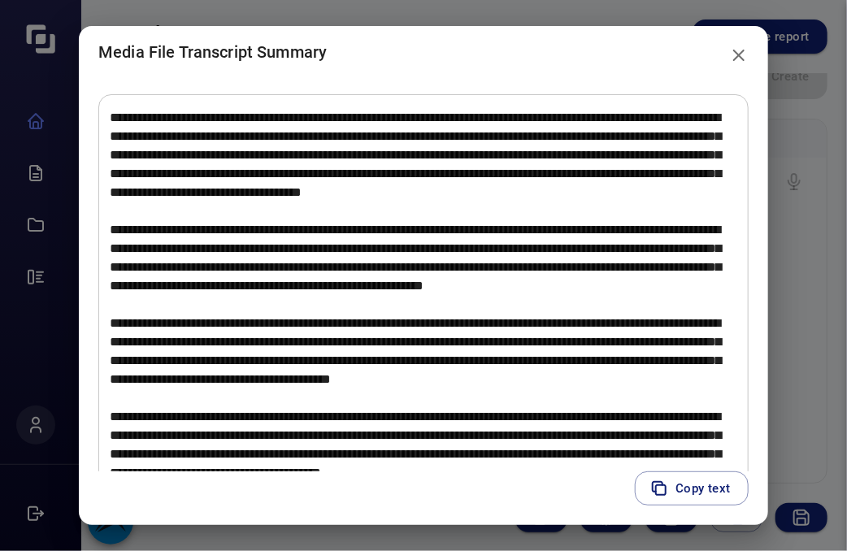
click at [440, 446] on textarea at bounding box center [423, 295] width 627 height 374
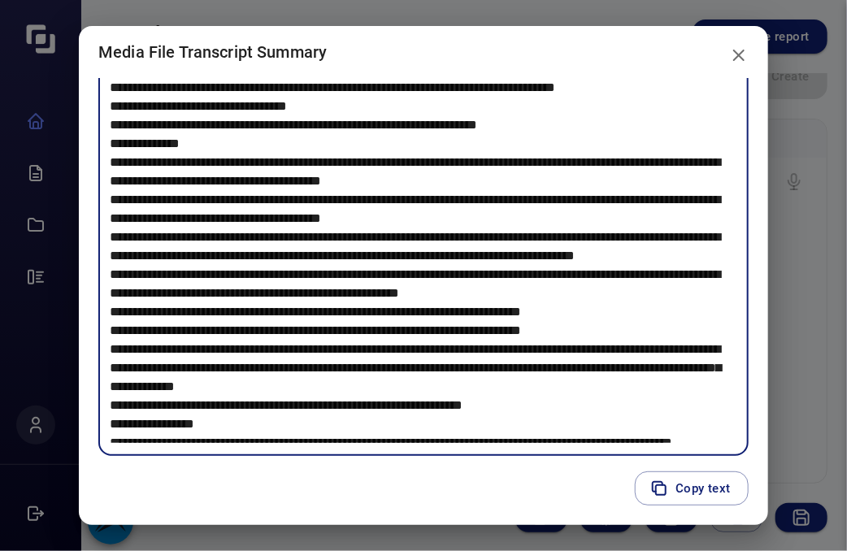
scroll to position [584, 0]
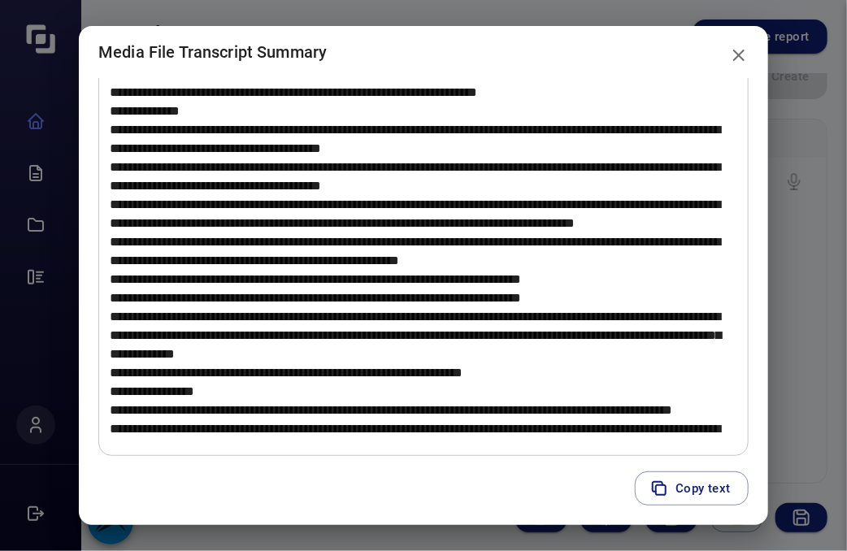
click at [37, 332] on div "Media File Transcript Summary * ​ Copy text" at bounding box center [423, 275] width 847 height 551
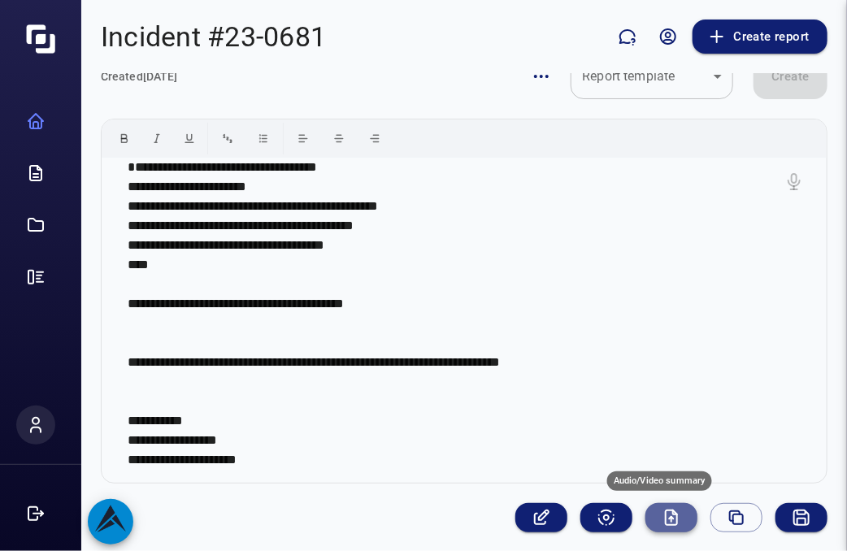
click at [667, 515] on icon "Audio/Video summary" at bounding box center [672, 518] width 20 height 20
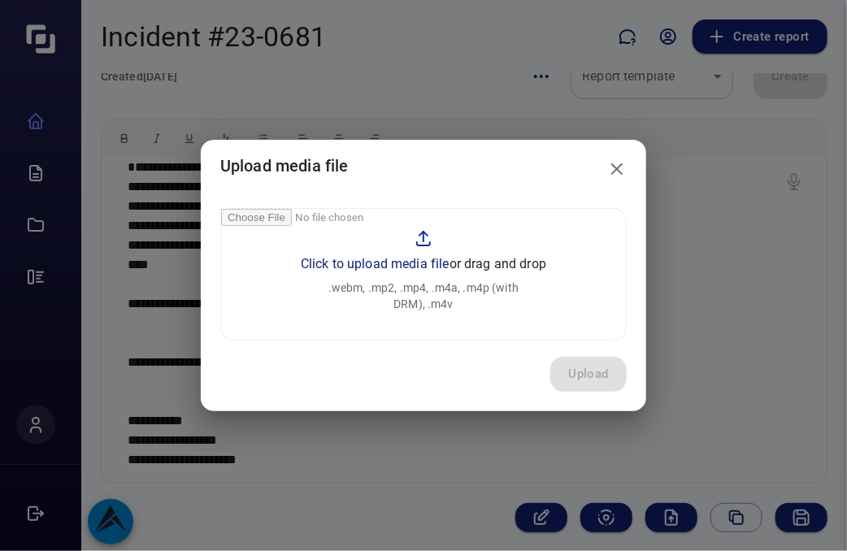
click at [403, 260] on input "file" at bounding box center [423, 274] width 405 height 131
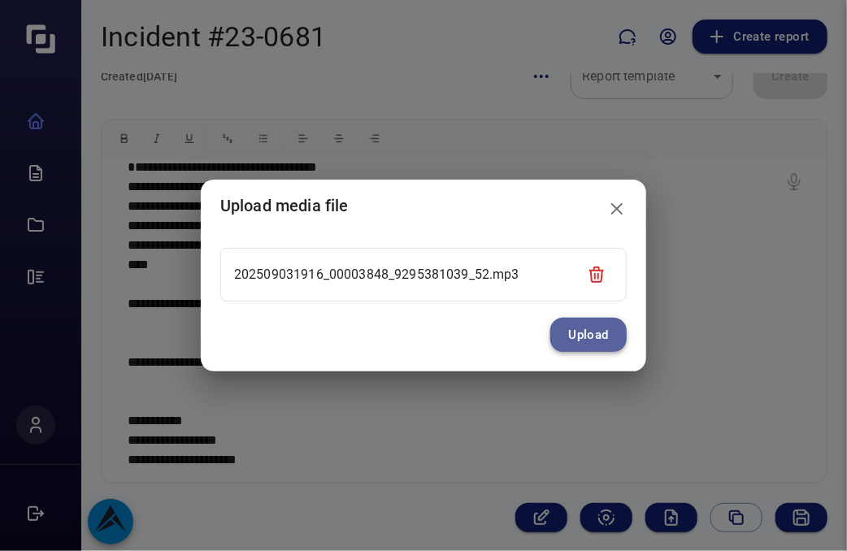
click at [595, 333] on button "Upload" at bounding box center [588, 335] width 76 height 34
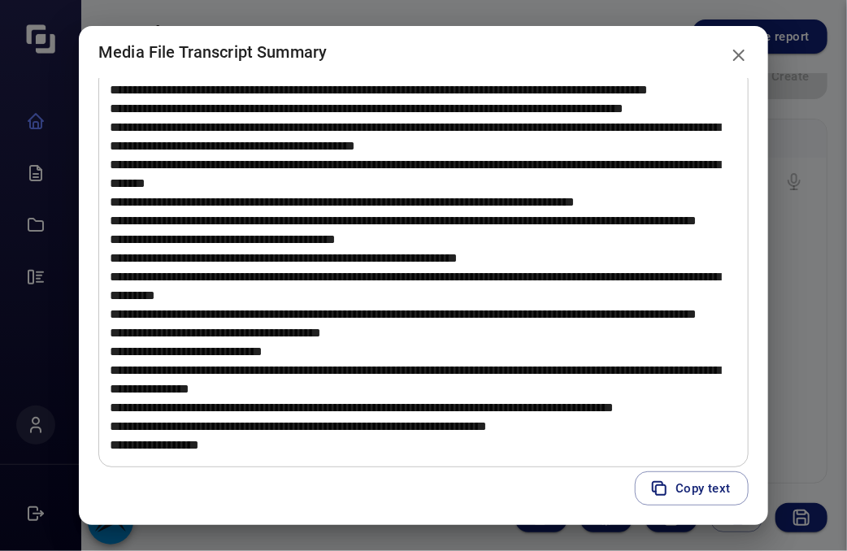
scroll to position [39, 0]
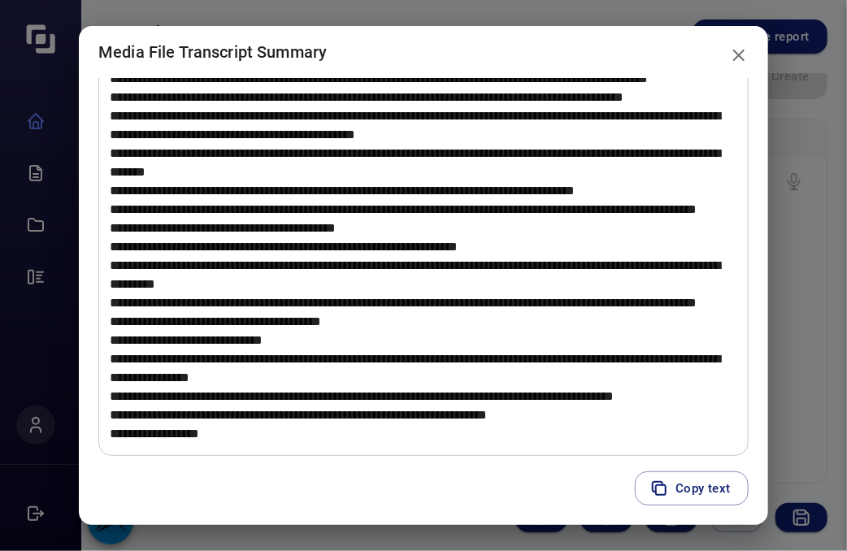
click at [745, 59] on icon "close" at bounding box center [738, 55] width 11 height 11
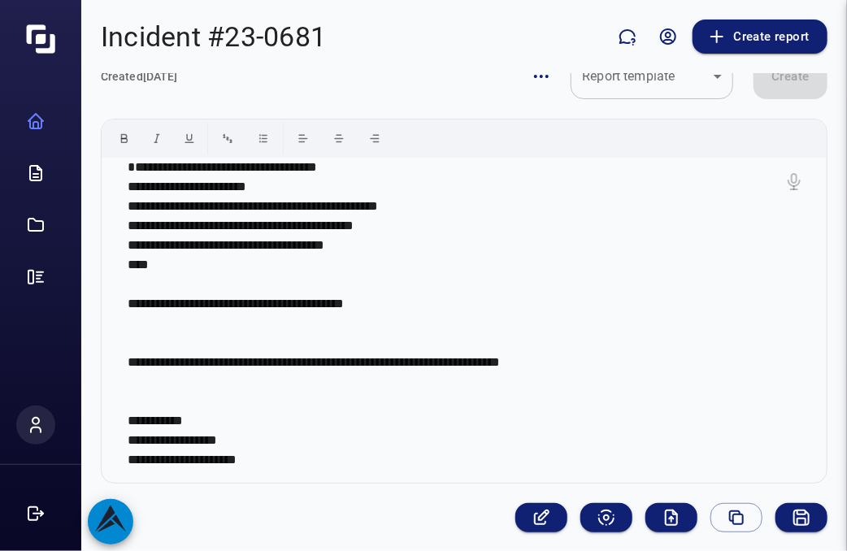
click at [745, 276] on p "**********" at bounding box center [459, 314] width 662 height 312
click at [662, 520] on icon "Audio/Video summary" at bounding box center [672, 518] width 20 height 20
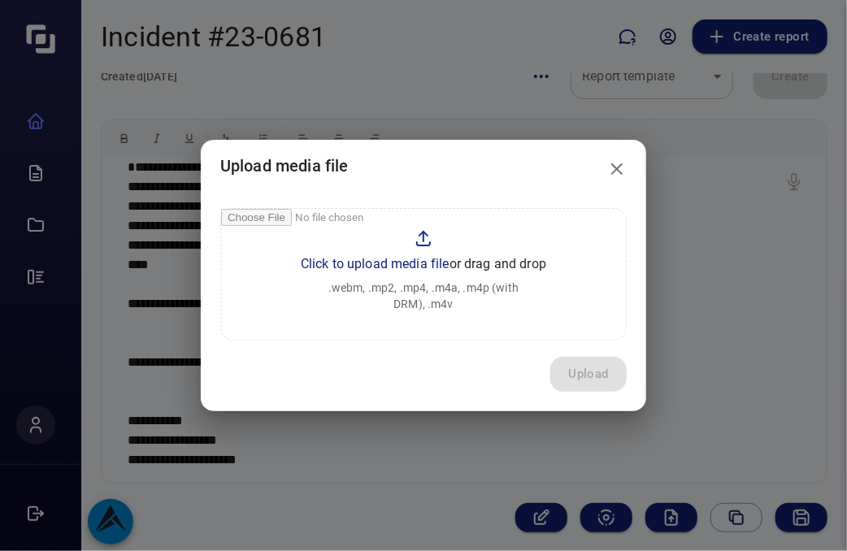
click at [406, 263] on input "file" at bounding box center [423, 274] width 405 height 131
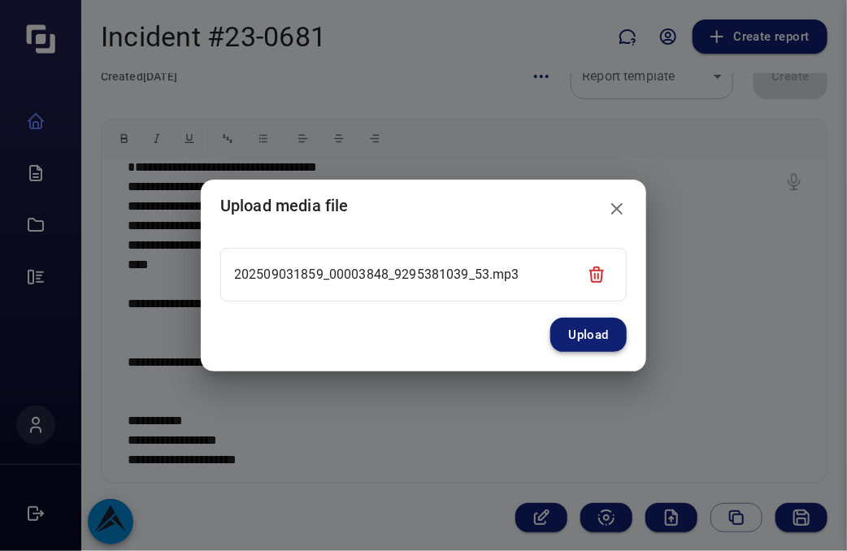
click at [614, 336] on button "Upload" at bounding box center [588, 335] width 76 height 34
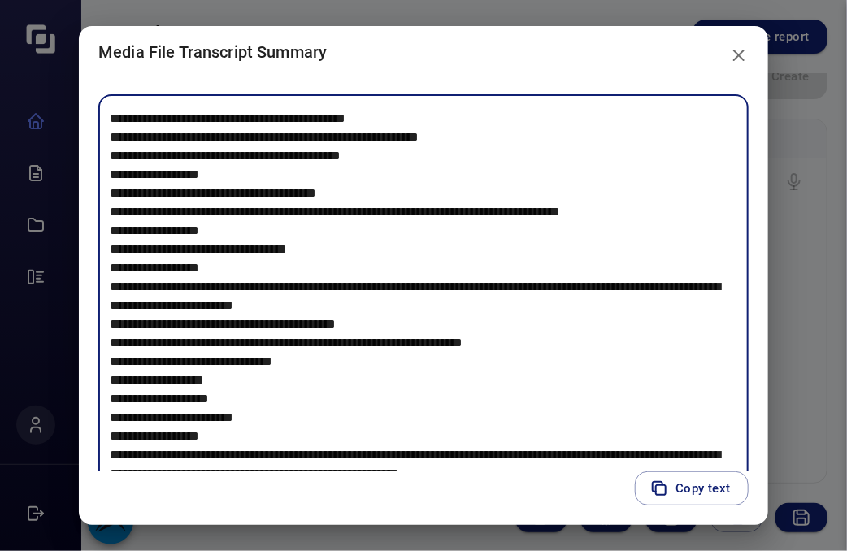
scroll to position [1341, 0]
